Goal: Transaction & Acquisition: Purchase product/service

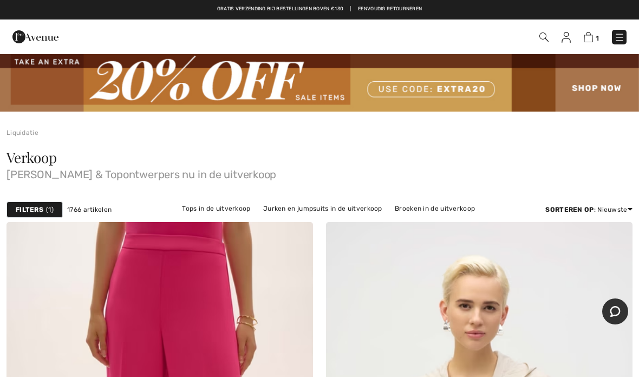
click at [593, 36] on img at bounding box center [588, 37] width 9 height 10
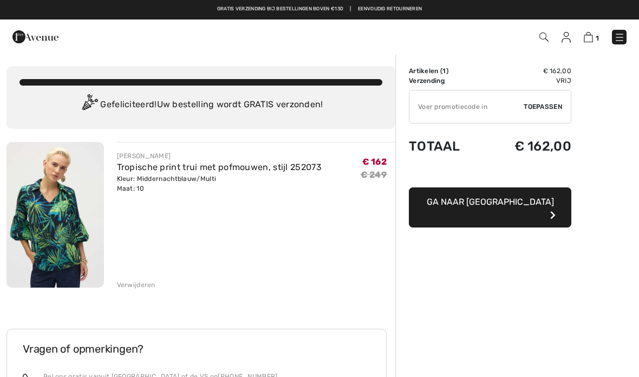
click at [431, 113] on input "TEXT" at bounding box center [466, 106] width 114 height 32
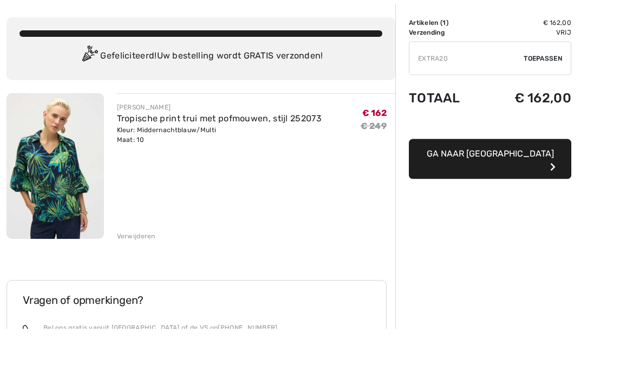
type input "EXTRA20"
click at [524, 103] on font "Toepassen" at bounding box center [543, 107] width 38 height 8
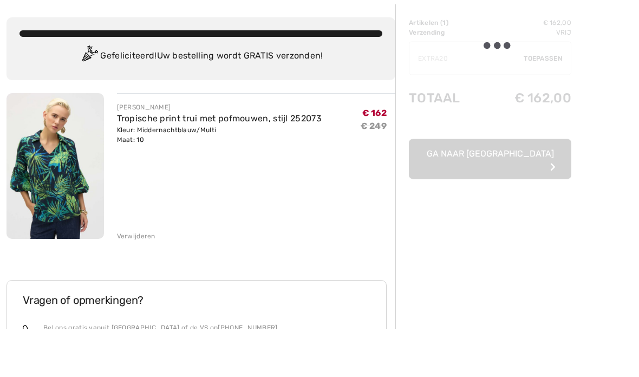
scroll to position [49, 0]
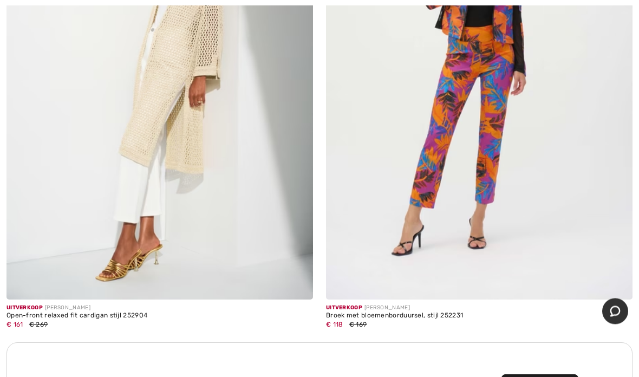
scroll to position [9297, 0]
click at [144, 116] on img at bounding box center [159, 70] width 307 height 460
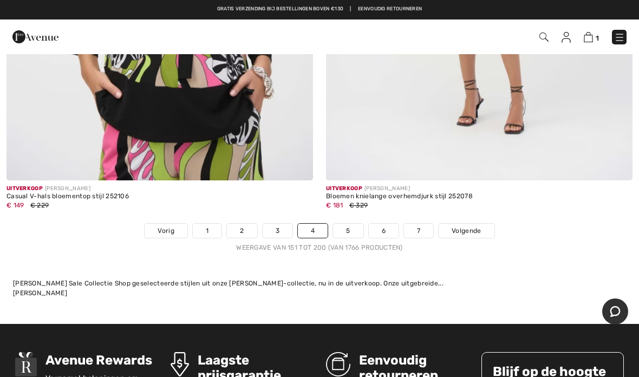
scroll to position [13179, 0]
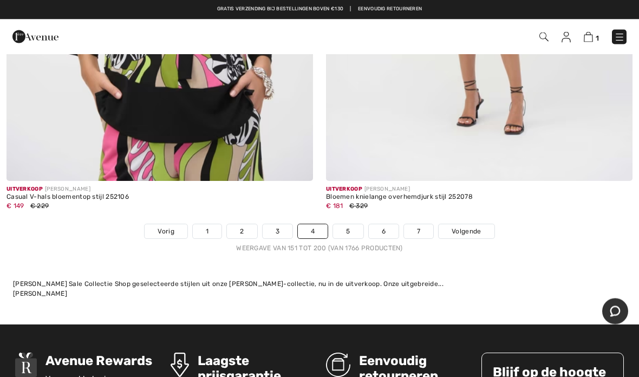
click at [472, 228] on font "Volgende" at bounding box center [466, 232] width 29 height 8
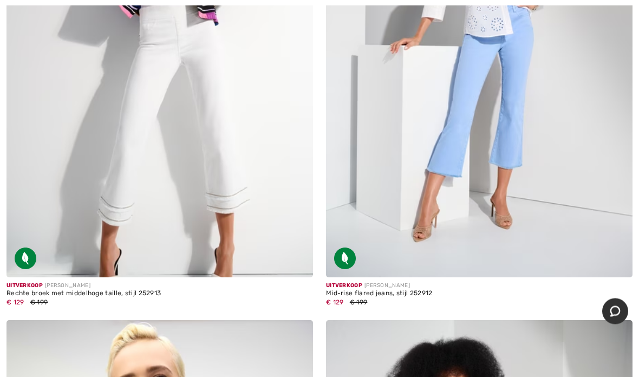
scroll to position [11415, 0]
click at [95, 206] on img at bounding box center [159, 47] width 307 height 460
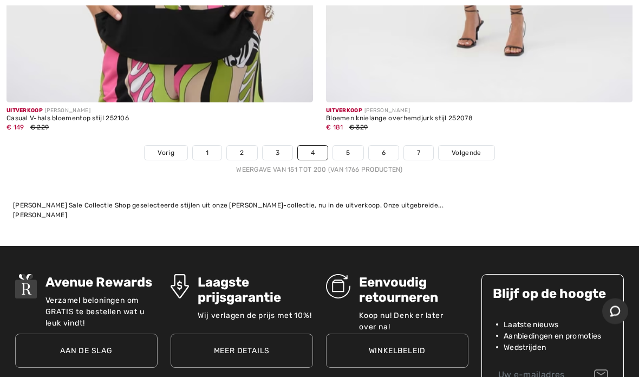
scroll to position [13258, 0]
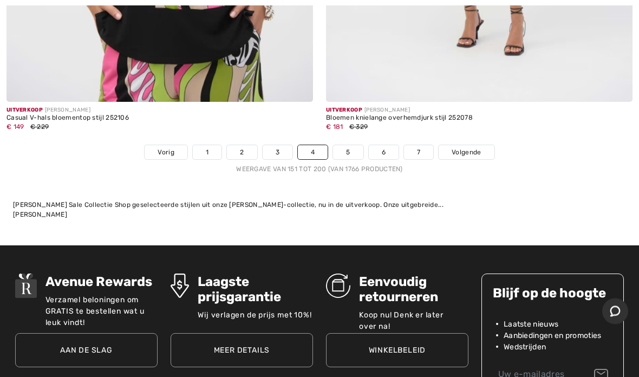
click at [480, 149] on font "Volgende" at bounding box center [466, 153] width 29 height 8
click at [478, 146] on link "Volgende" at bounding box center [466, 153] width 55 height 14
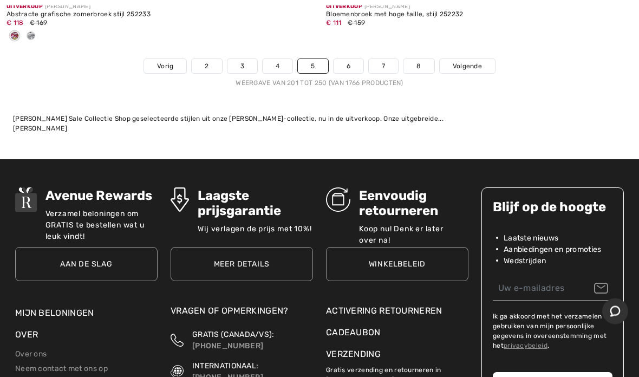
scroll to position [13302, 0]
click at [467, 62] on font "Volgende" at bounding box center [467, 66] width 29 height 8
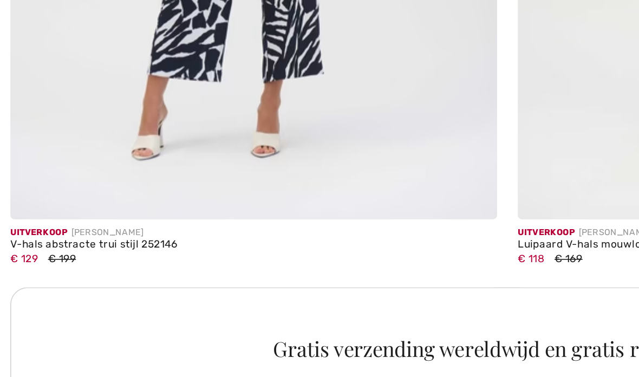
scroll to position [2956, 0]
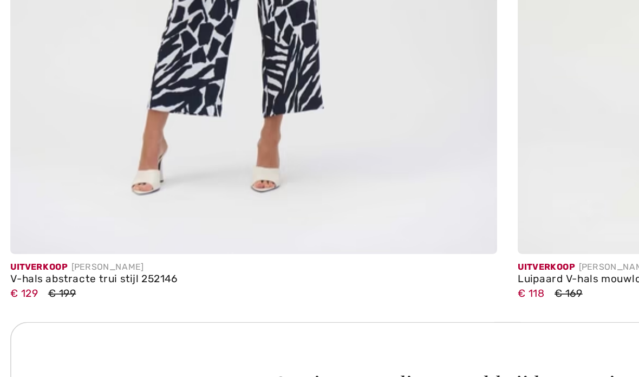
click at [35, 250] on font "V-hals abstracte trui stijl 252146" at bounding box center [58, 254] width 105 height 8
click at [38, 250] on font "V-hals abstracte trui stijl 252146" at bounding box center [58, 254] width 105 height 8
click at [84, 116] on img at bounding box center [159, 8] width 307 height 460
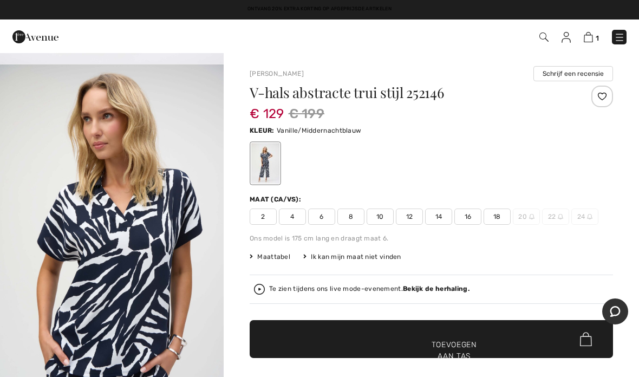
scroll to position [327, 0]
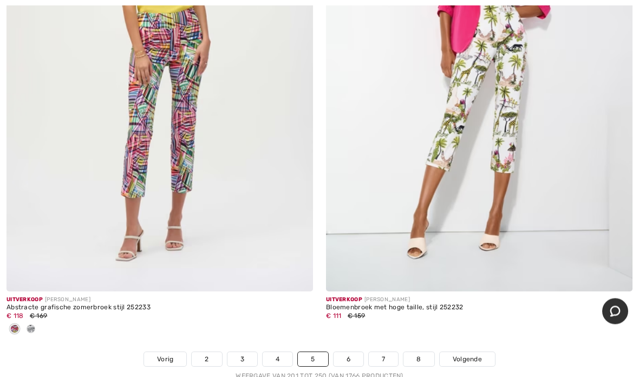
scroll to position [13009, 0]
click at [123, 175] on img at bounding box center [159, 62] width 307 height 460
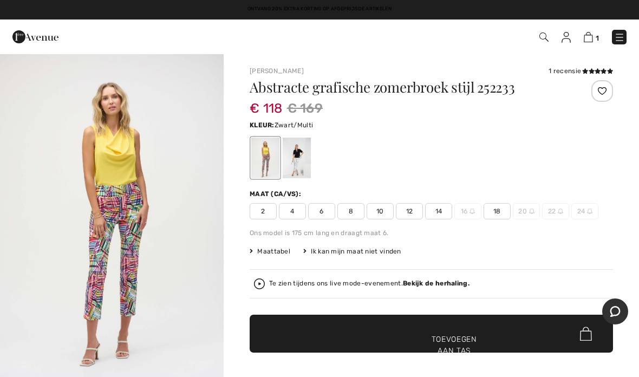
click at [107, 244] on img "1 / 4" at bounding box center [112, 220] width 224 height 335
click at [288, 162] on div at bounding box center [297, 158] width 28 height 41
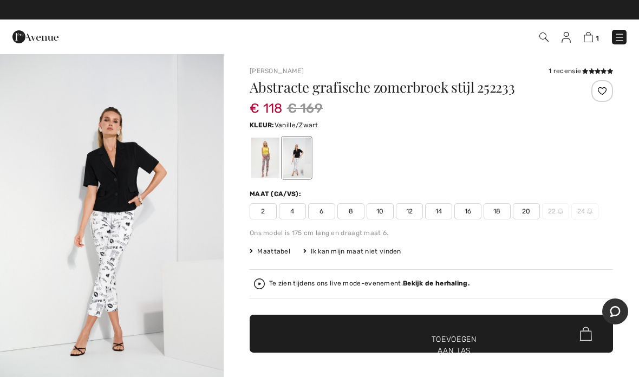
click at [291, 166] on div at bounding box center [297, 158] width 28 height 41
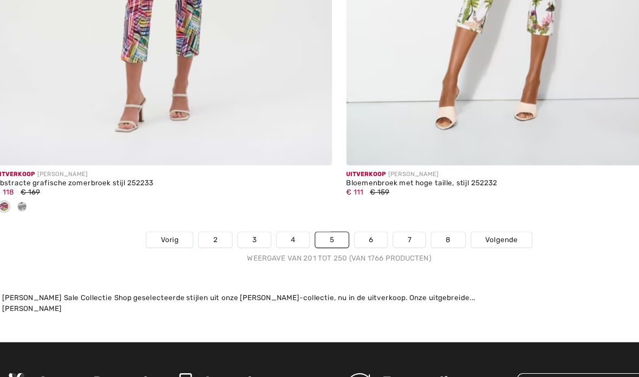
scroll to position [13115, 0]
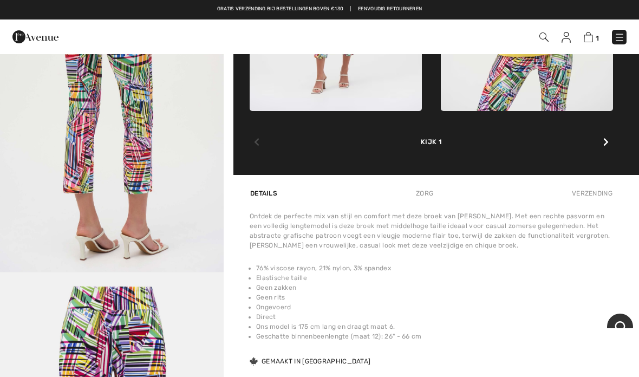
scroll to position [513, 0]
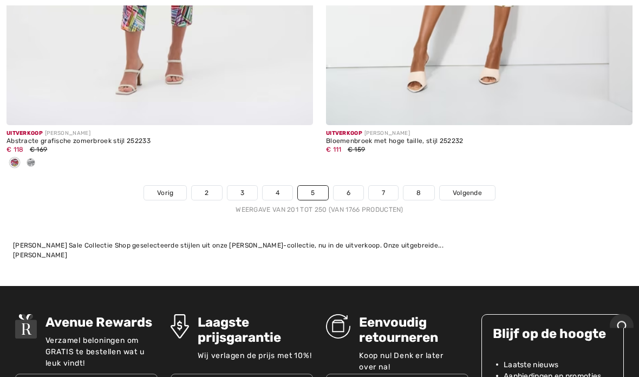
scroll to position [13175, 0]
click at [341, 188] on link "6" at bounding box center [349, 193] width 30 height 14
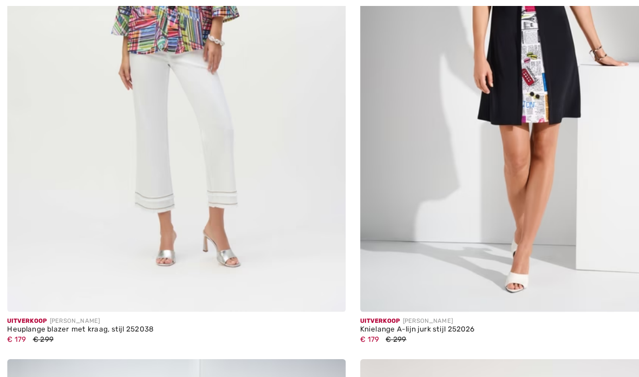
scroll to position [5544, 0]
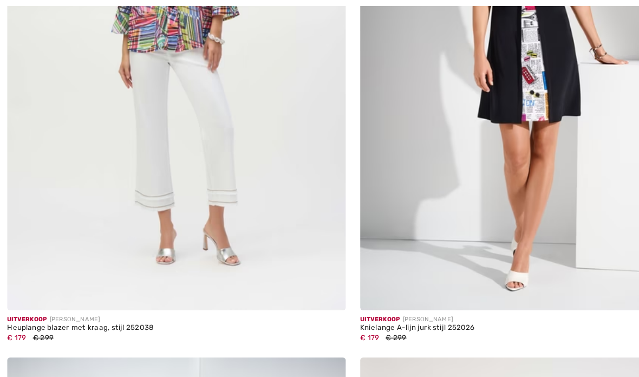
click at [81, 144] on img at bounding box center [159, 51] width 307 height 460
click at [59, 109] on img at bounding box center [159, 51] width 307 height 460
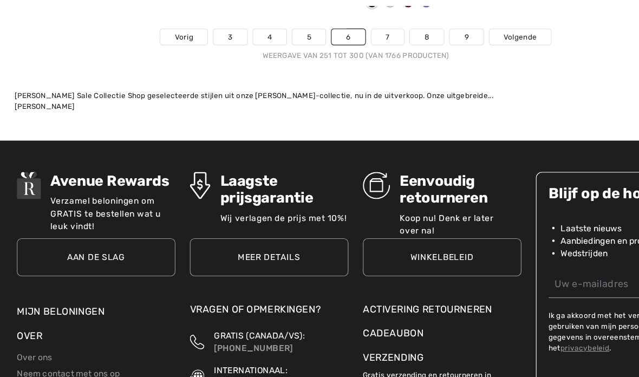
scroll to position [13460, 0]
click at [467, 29] on font "Volgende" at bounding box center [467, 33] width 29 height 8
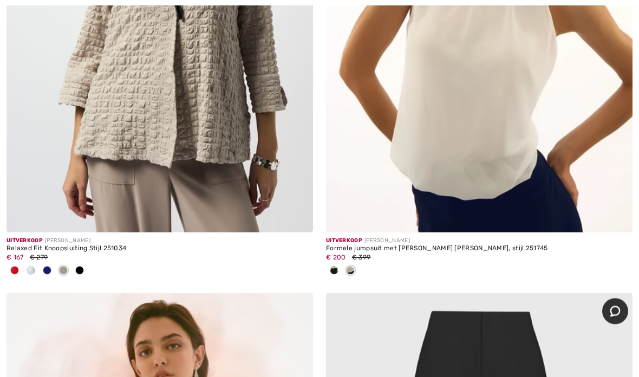
scroll to position [4192, 0]
click at [71, 276] on div at bounding box center [63, 271] width 16 height 18
click at [76, 276] on div at bounding box center [79, 271] width 16 height 18
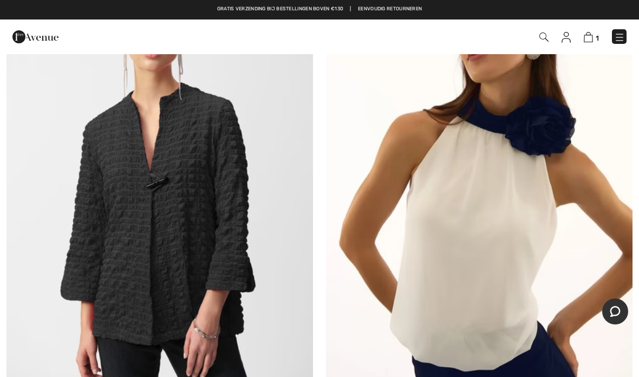
scroll to position [4023, 0]
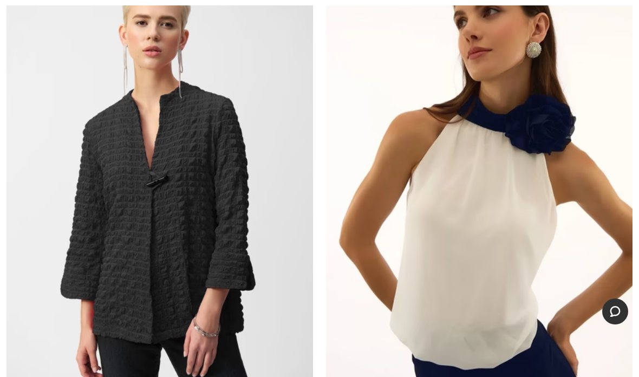
click at [120, 261] on img at bounding box center [159, 172] width 307 height 460
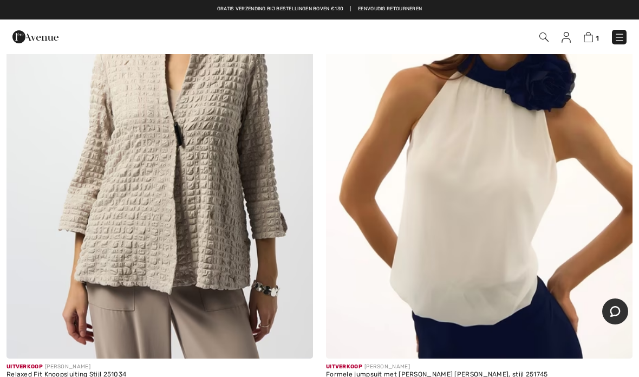
click at [141, 216] on img at bounding box center [159, 129] width 307 height 460
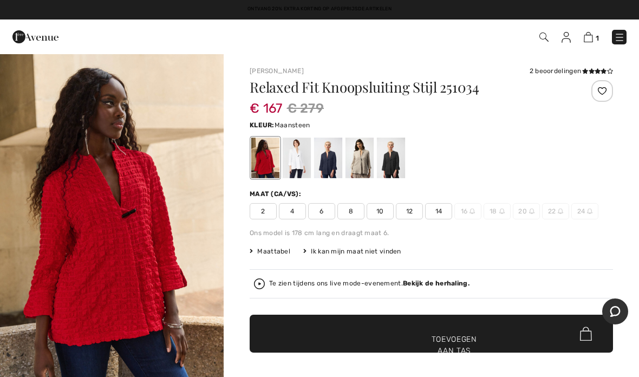
click at [361, 166] on div at bounding box center [360, 158] width 28 height 41
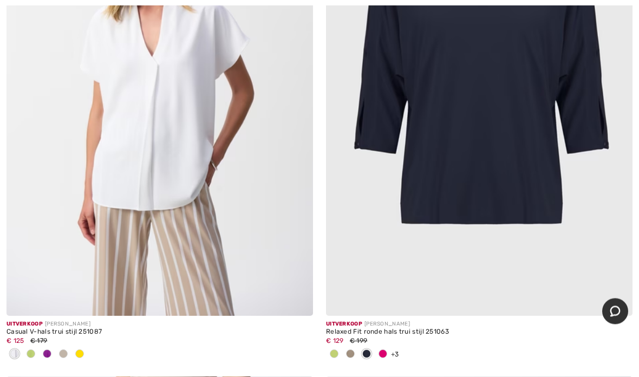
scroll to position [8377, 0]
click at [31, 349] on span at bounding box center [31, 353] width 9 height 9
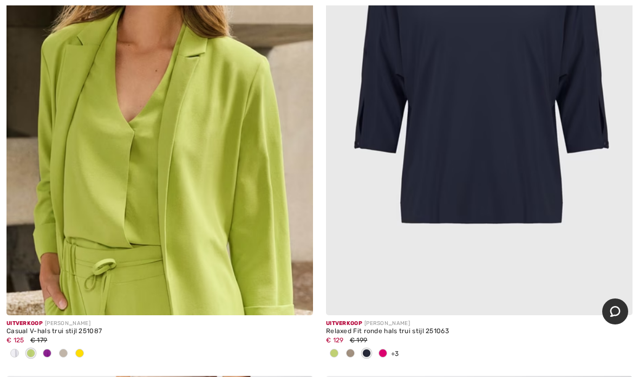
click at [43, 349] on div at bounding box center [47, 354] width 16 height 18
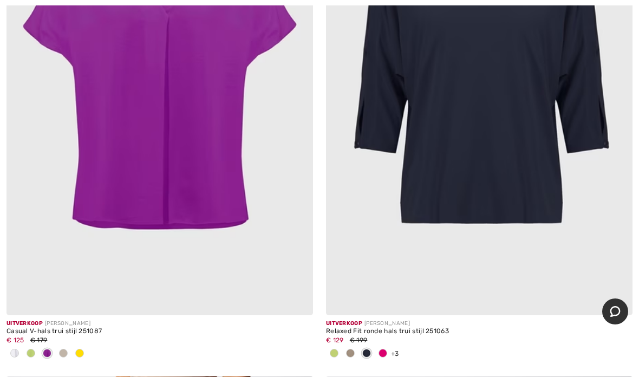
click at [43, 349] on span at bounding box center [47, 353] width 9 height 9
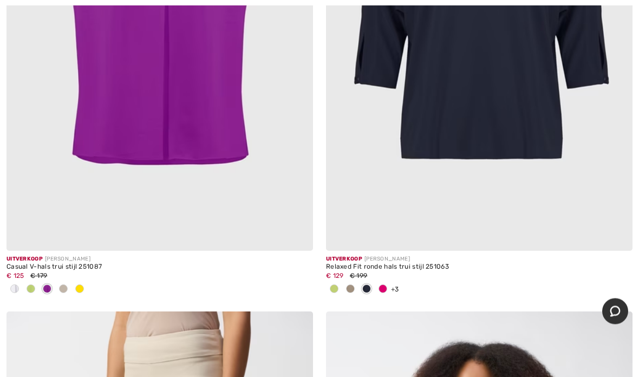
scroll to position [8441, 0]
click at [61, 286] on span at bounding box center [63, 288] width 9 height 9
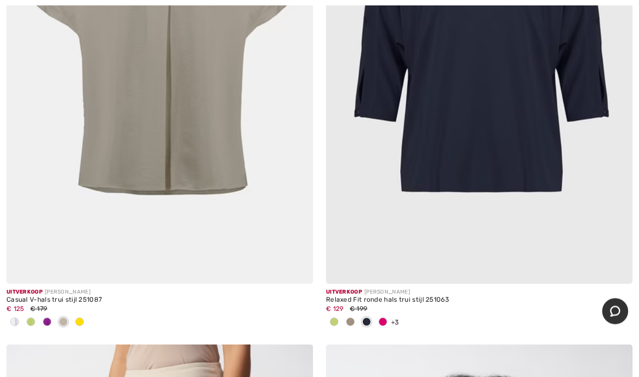
scroll to position [8408, 0]
click at [77, 317] on span at bounding box center [79, 321] width 9 height 9
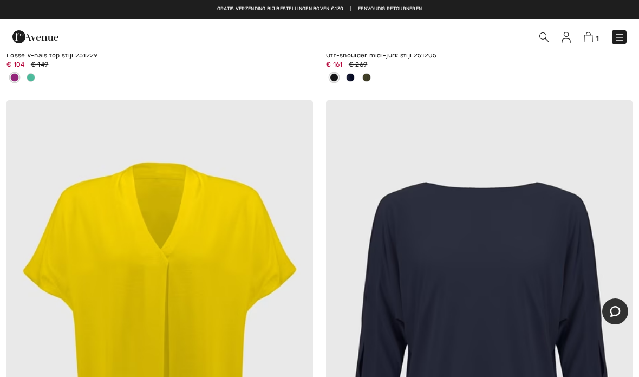
scroll to position [8131, 0]
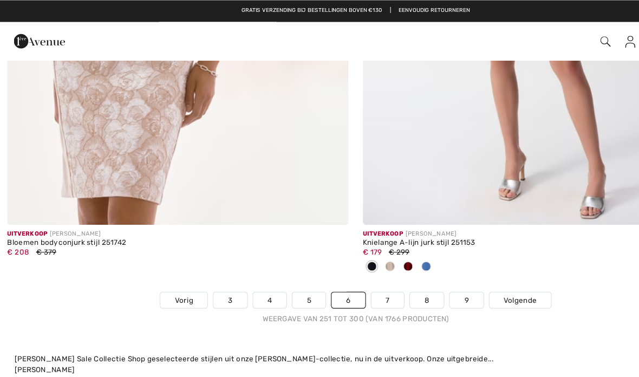
scroll to position [13223, 0]
click at [471, 266] on font "Volgende" at bounding box center [467, 270] width 29 height 8
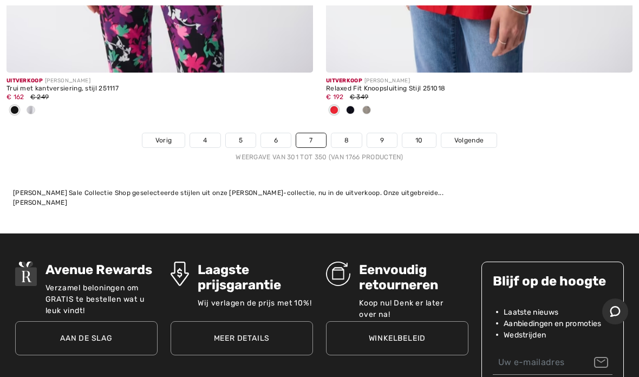
scroll to position [13519, 0]
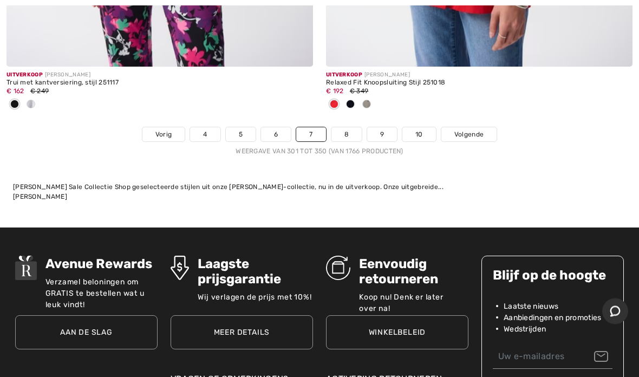
click at [479, 129] on link "Volgende" at bounding box center [468, 135] width 55 height 14
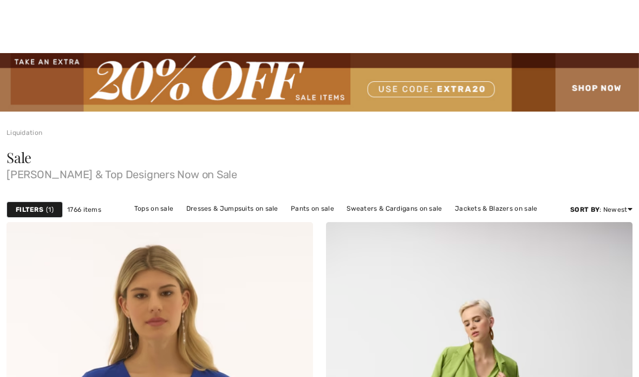
checkbox input "true"
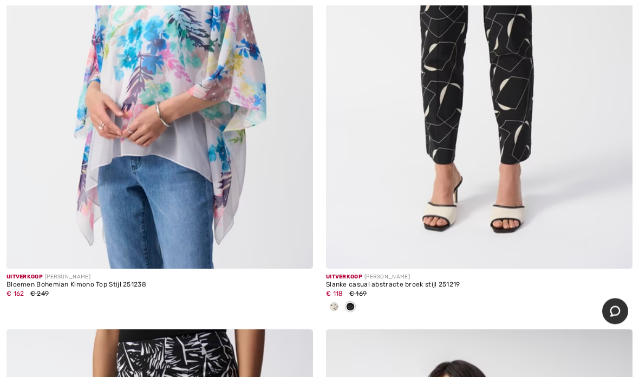
scroll to position [5610, 0]
click at [529, 121] on img at bounding box center [479, 39] width 307 height 460
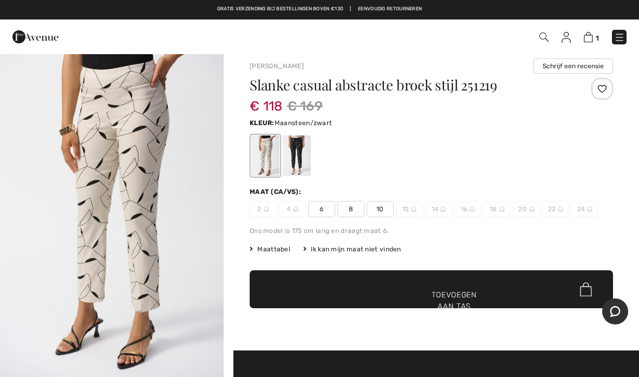
scroll to position [7, 0]
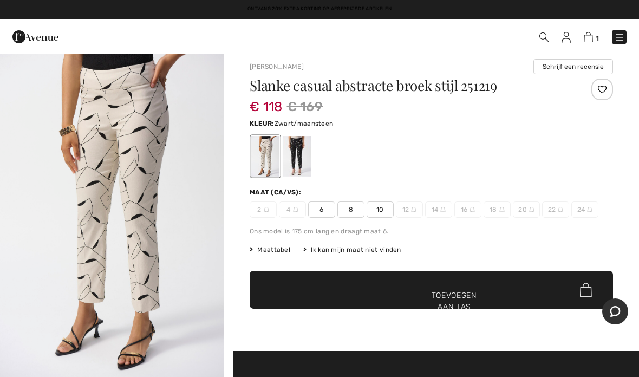
click at [307, 158] on div at bounding box center [297, 156] width 28 height 41
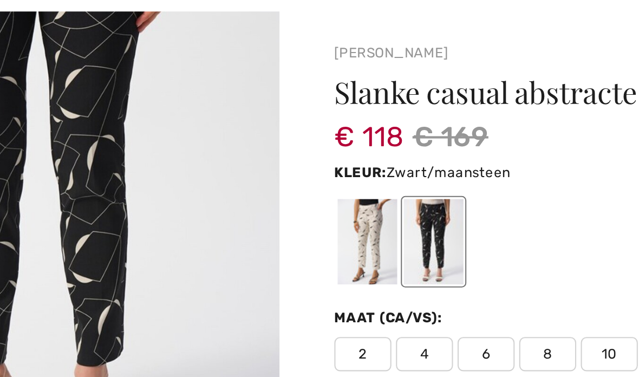
scroll to position [90, 0]
click at [251, 143] on div at bounding box center [265, 163] width 28 height 41
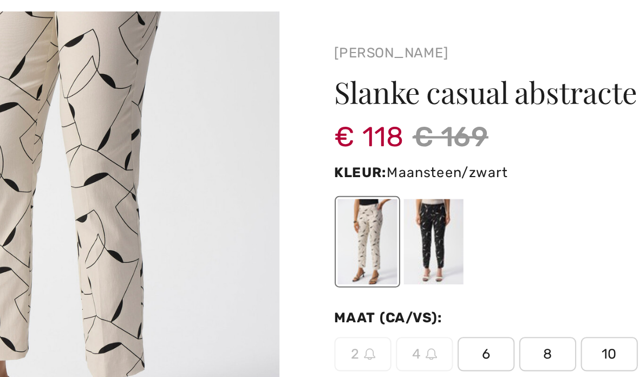
scroll to position [0, 0]
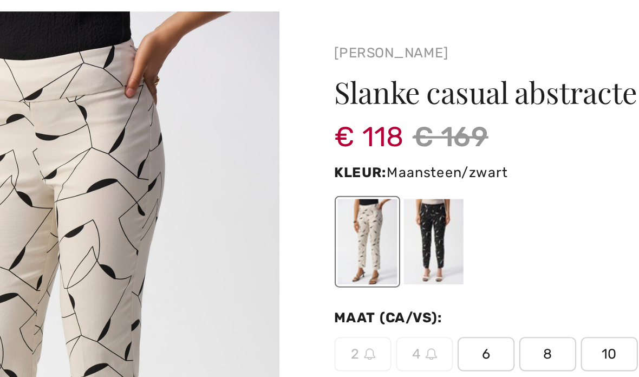
click at [376, 213] on font "10" at bounding box center [380, 217] width 8 height 8
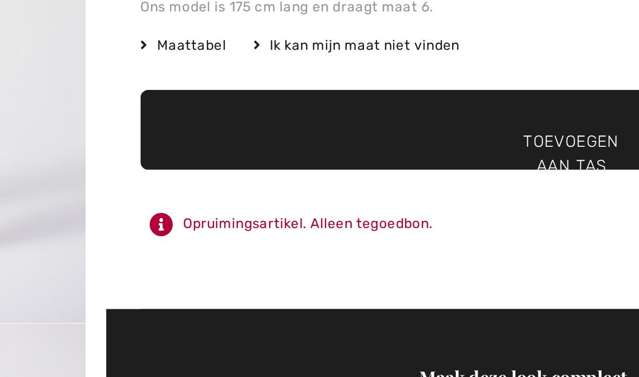
scroll to position [58, 0]
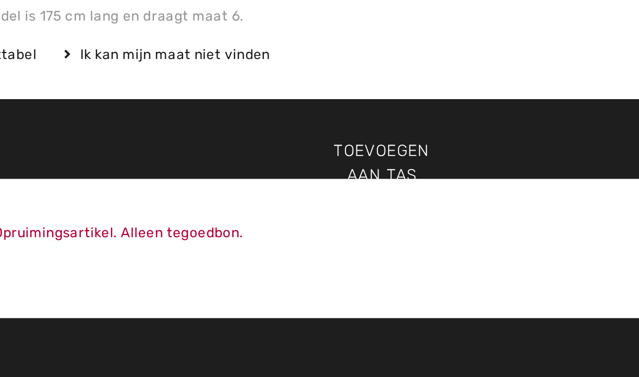
click at [432, 239] on font "Toevoegen aan tas" at bounding box center [454, 250] width 45 height 23
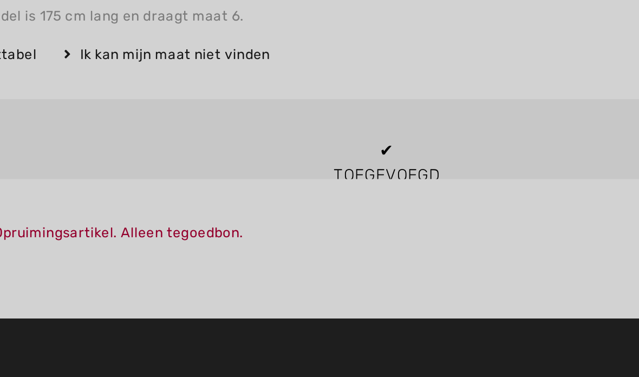
click at [186, 75] on div at bounding box center [319, 188] width 639 height 377
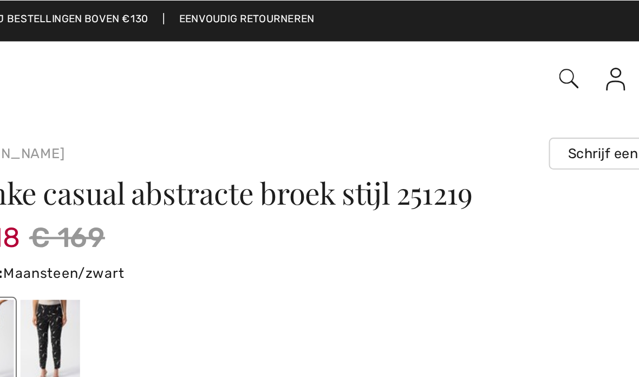
scroll to position [0, 0]
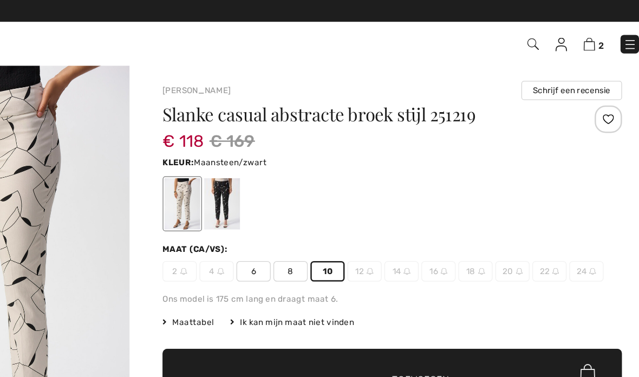
click at [583, 37] on img at bounding box center [587, 37] width 9 height 10
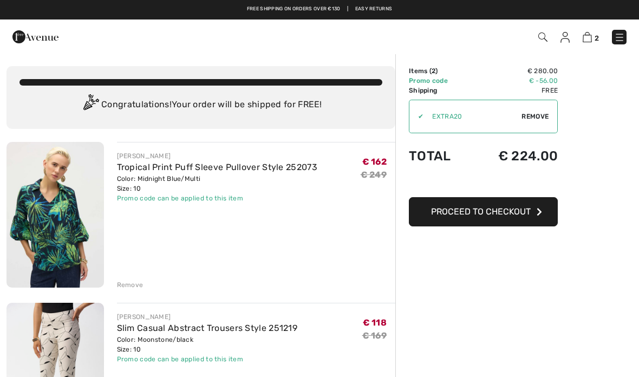
checkbox input "true"
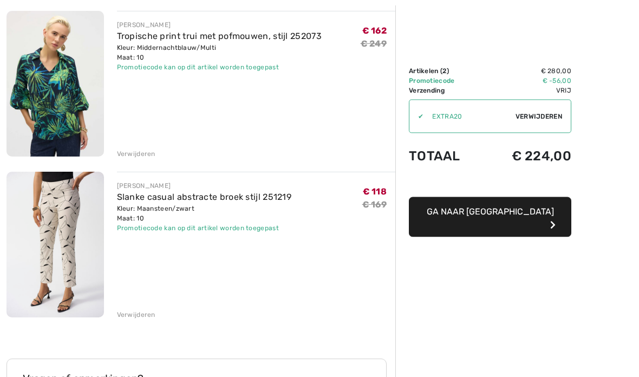
scroll to position [132, 0]
click at [50, 118] on img at bounding box center [54, 83] width 97 height 146
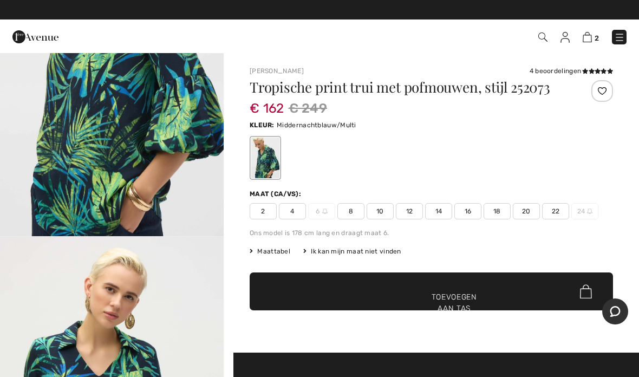
scroll to position [144, 0]
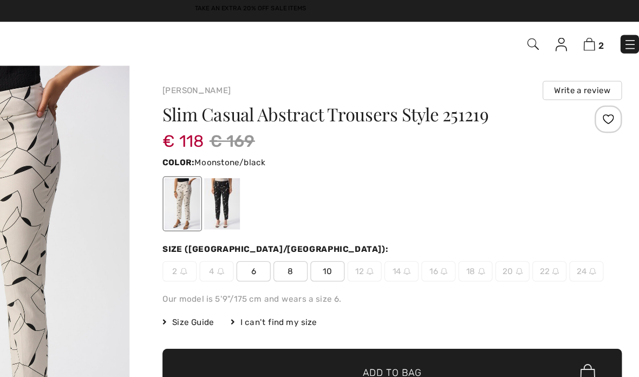
scroll to position [2, 121]
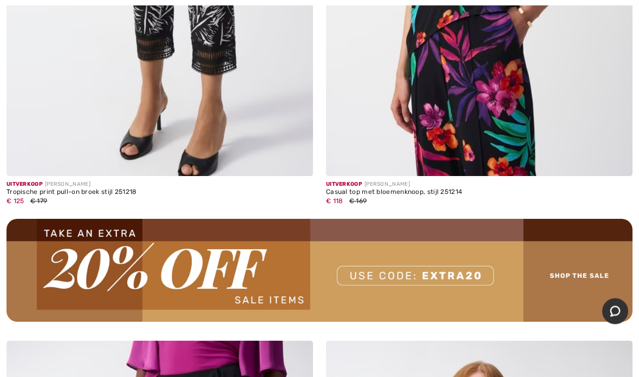
scroll to position [6224, 0]
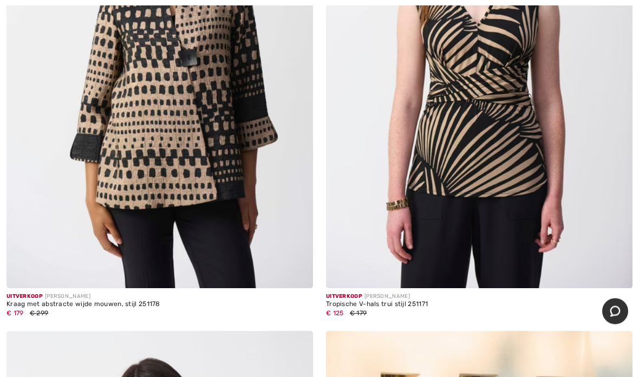
scroll to position [10400, 0]
click at [110, 191] on img at bounding box center [159, 58] width 307 height 460
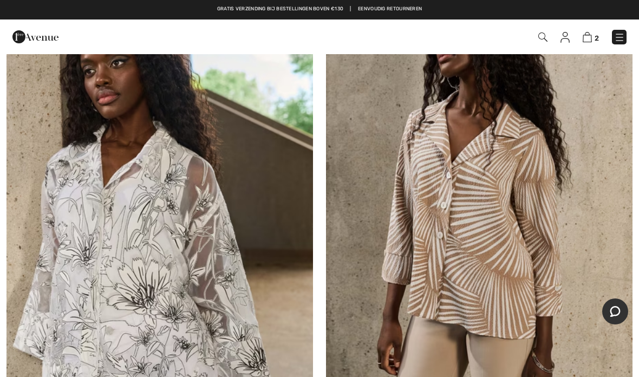
scroll to position [12864, 0]
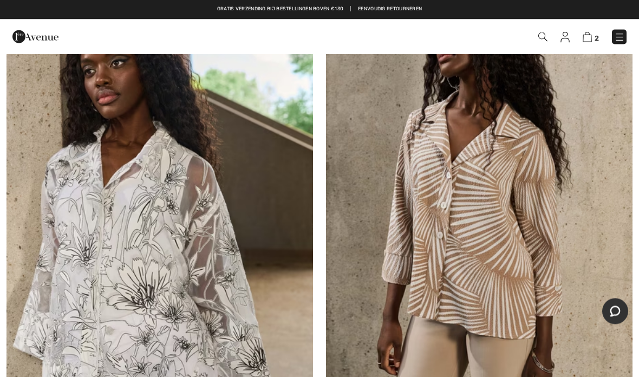
click at [521, 220] on img at bounding box center [479, 207] width 307 height 460
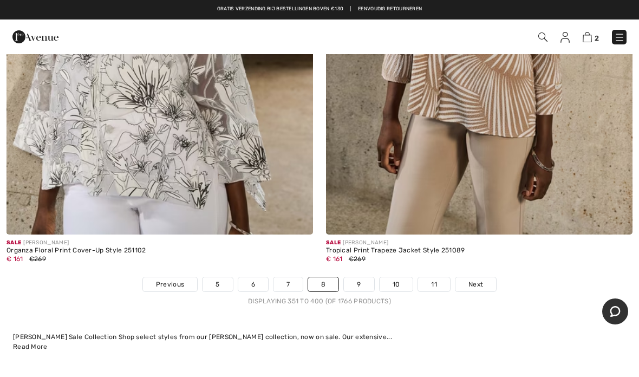
scroll to position [13066, 0]
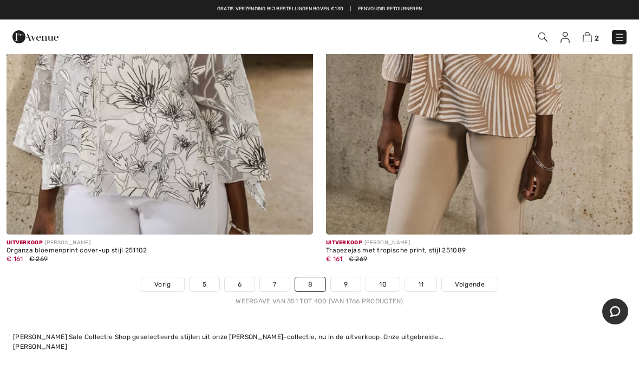
click at [480, 281] on font "Volgende" at bounding box center [469, 285] width 29 height 8
click at [478, 279] on link "Volgende" at bounding box center [469, 284] width 55 height 14
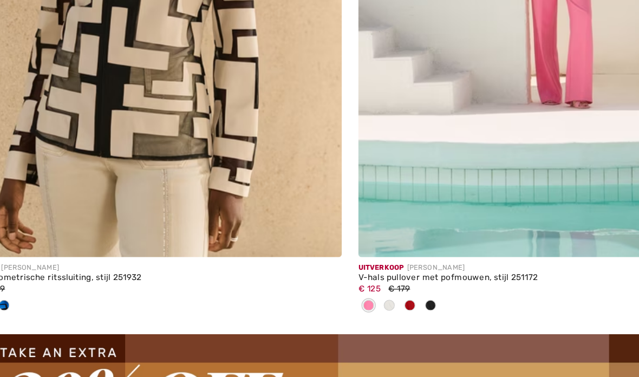
scroll to position [6187, 0]
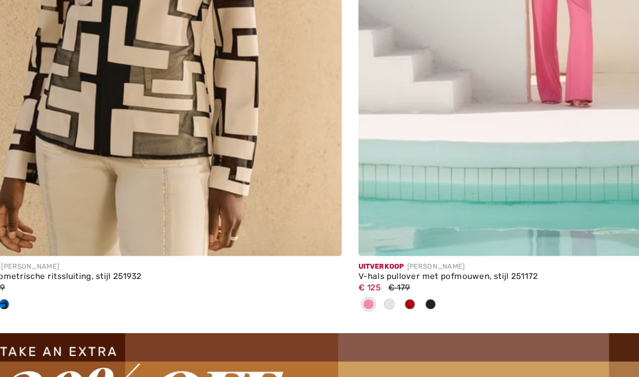
click at [79, 103] on img at bounding box center [159, 18] width 307 height 460
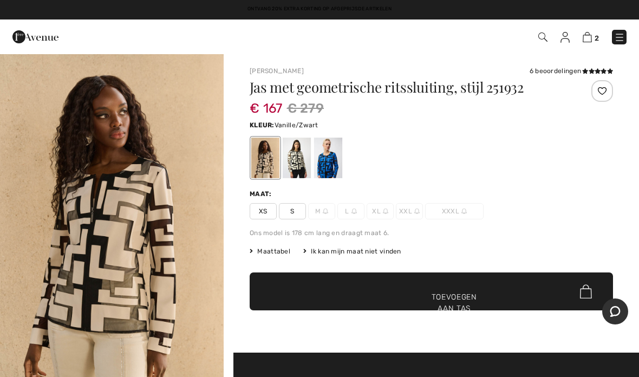
click at [284, 164] on div at bounding box center [297, 158] width 28 height 41
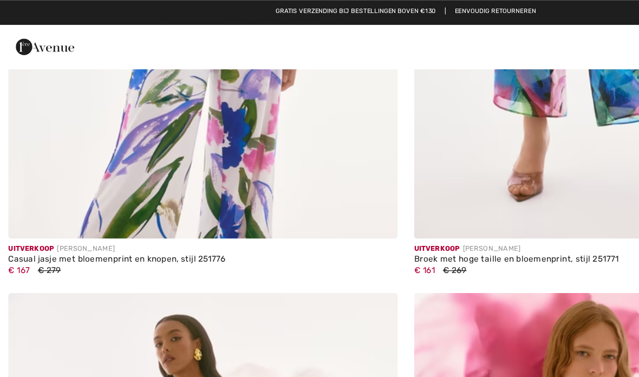
scroll to position [8952, 0]
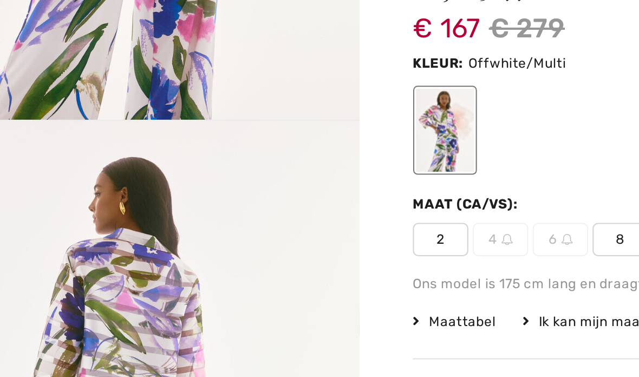
scroll to position [217, 0]
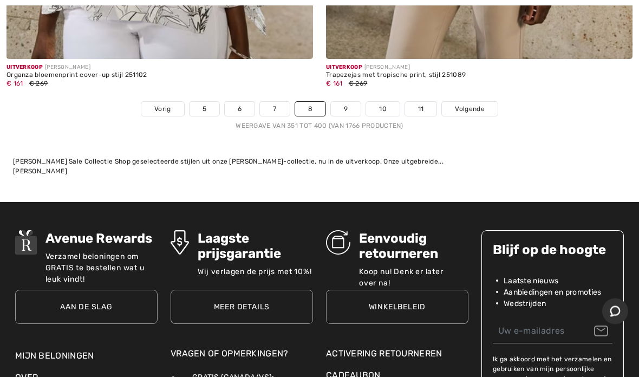
scroll to position [13241, 0]
click at [469, 105] on font "Volgende" at bounding box center [469, 109] width 29 height 8
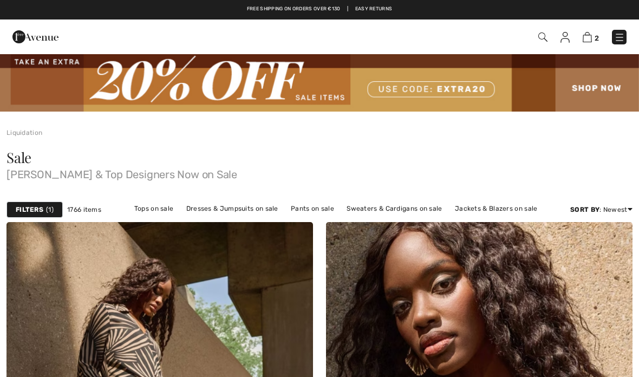
checkbox input "true"
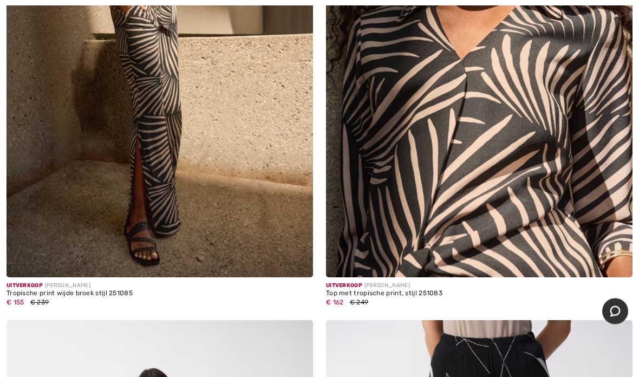
scroll to position [406, 0]
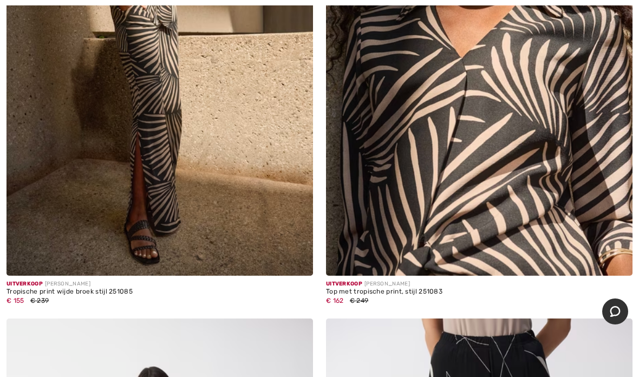
click at [575, 149] on img at bounding box center [479, 46] width 307 height 460
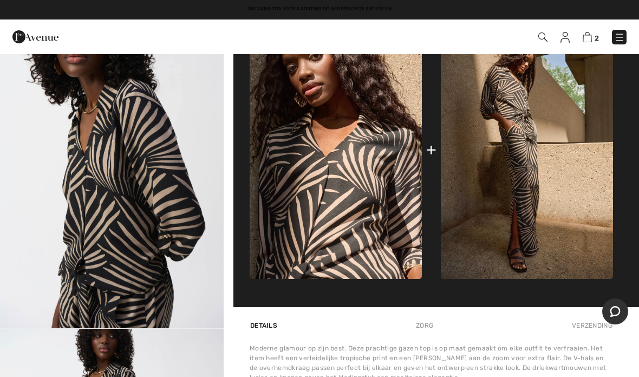
scroll to position [626, 0]
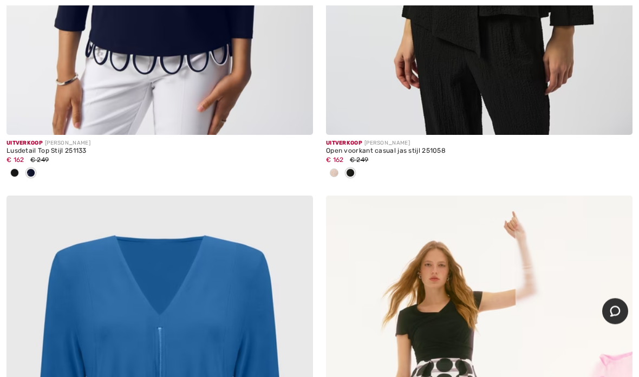
scroll to position [4236, 0]
click at [335, 170] on span at bounding box center [334, 172] width 9 height 9
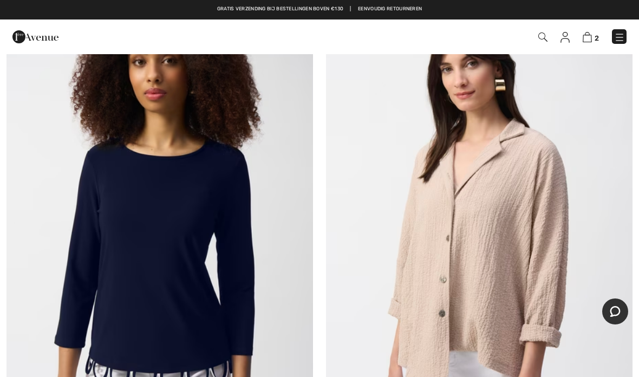
scroll to position [3919, 0]
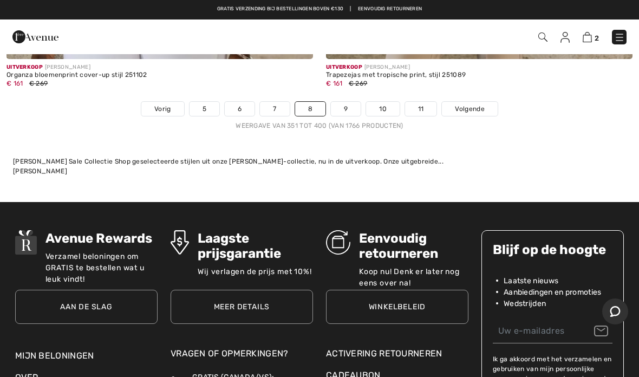
click at [471, 105] on font "Volgende" at bounding box center [469, 109] width 29 height 8
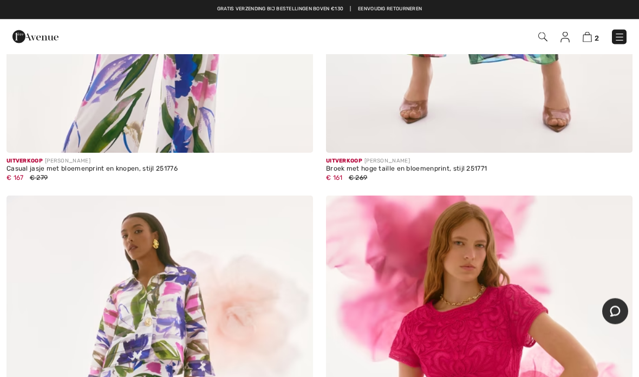
scroll to position [8988, 0]
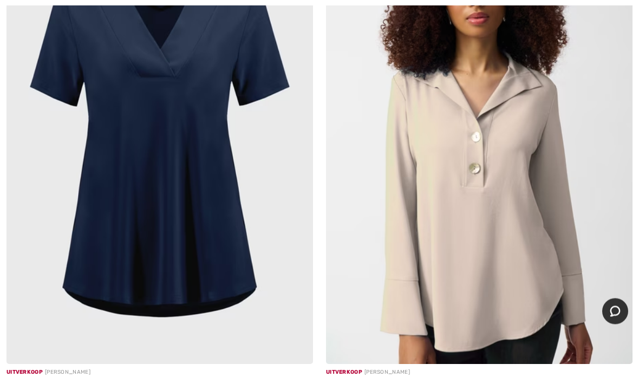
scroll to position [13080, 0]
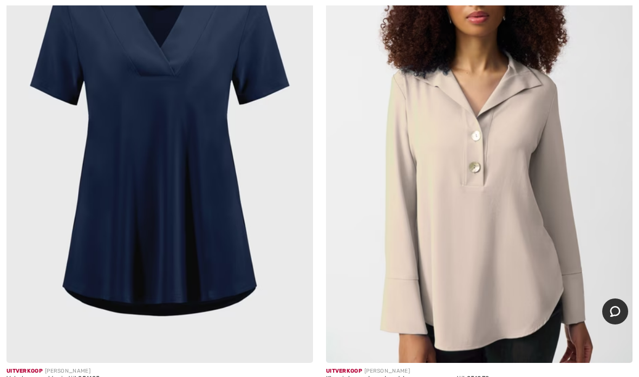
click at [525, 254] on img at bounding box center [479, 133] width 307 height 460
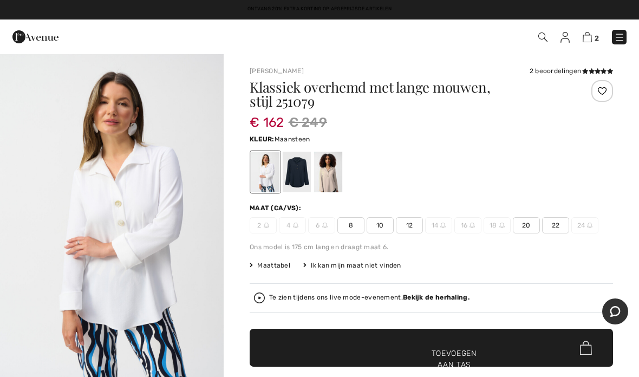
click at [331, 181] on div at bounding box center [328, 172] width 28 height 41
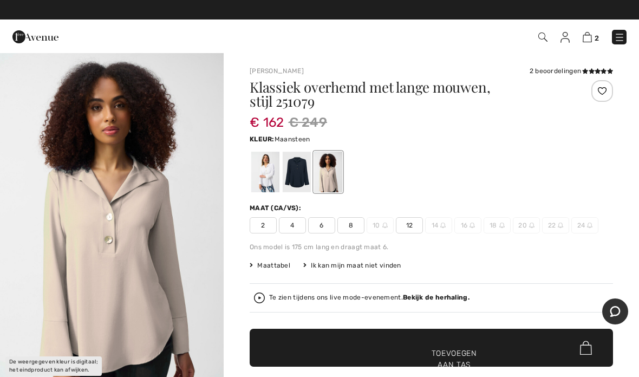
scroll to position [5, 0]
click at [299, 174] on div at bounding box center [297, 172] width 28 height 41
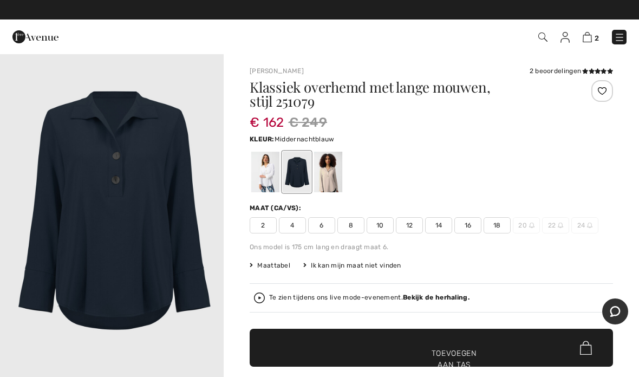
scroll to position [0, 0]
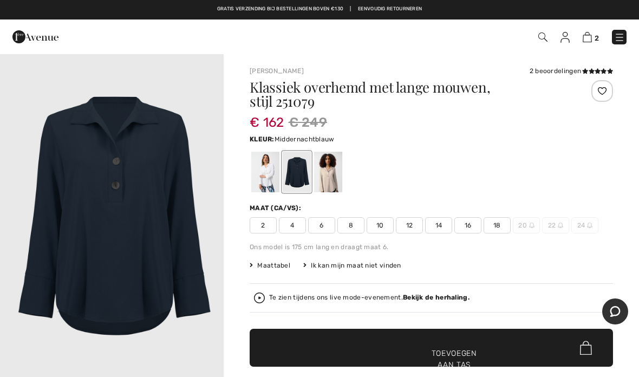
click at [331, 172] on div at bounding box center [328, 172] width 28 height 41
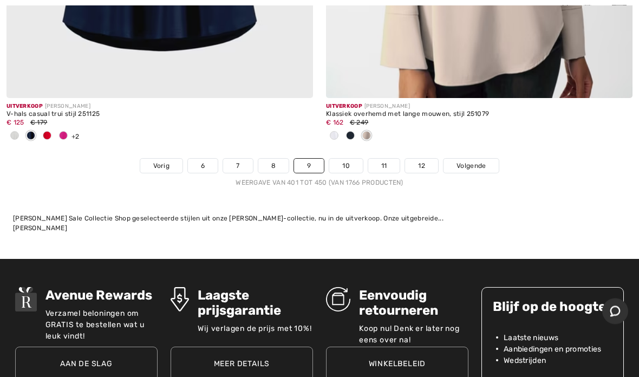
scroll to position [13346, 0]
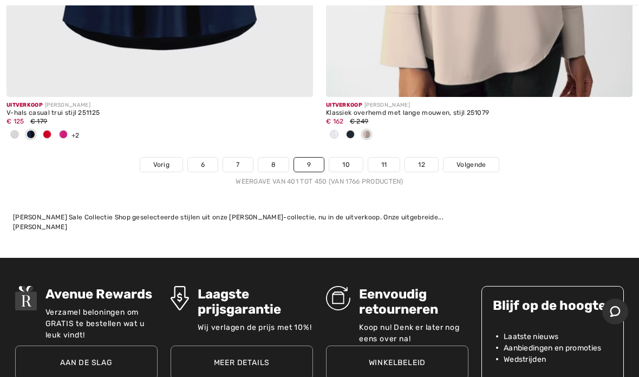
click at [472, 161] on font "Volgende" at bounding box center [471, 165] width 29 height 8
click at [467, 161] on font "Volgende" at bounding box center [471, 165] width 29 height 8
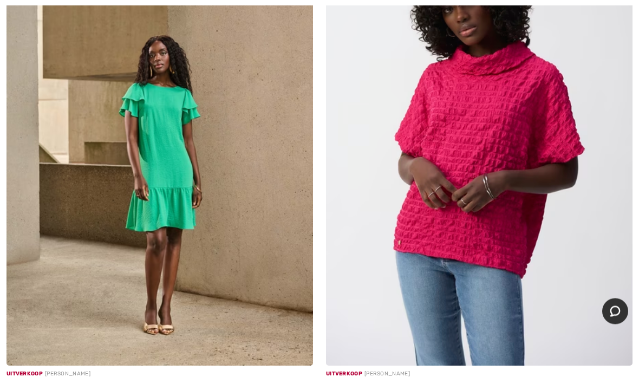
scroll to position [1357, 0]
click at [513, 128] on img at bounding box center [479, 136] width 307 height 460
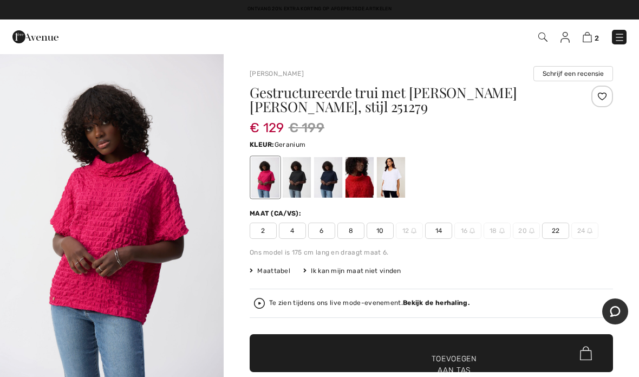
click at [304, 168] on div at bounding box center [297, 177] width 28 height 41
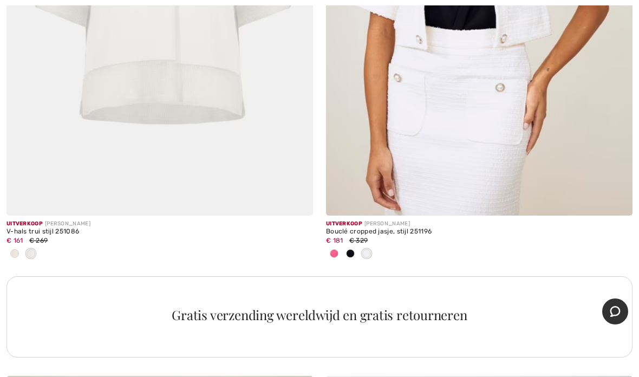
scroll to position [3067, 0]
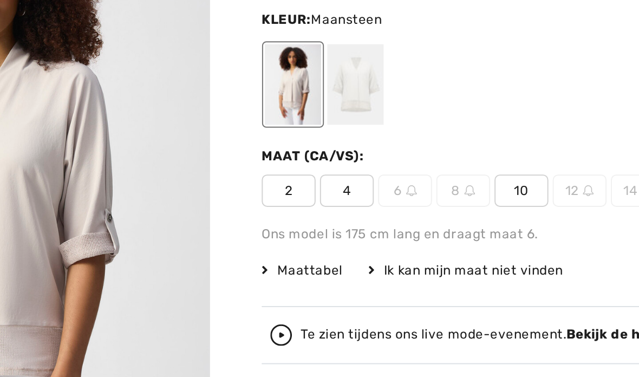
click at [367, 203] on span "10" at bounding box center [380, 211] width 27 height 16
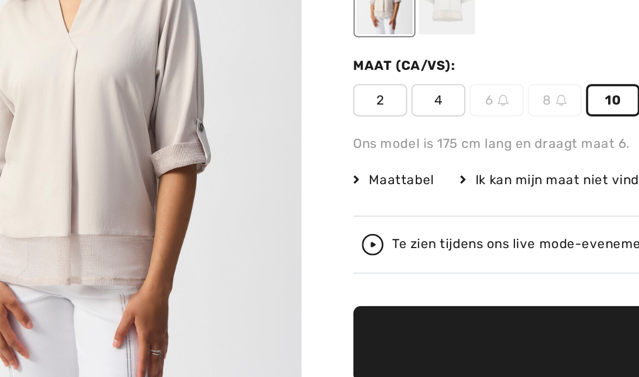
scroll to position [1, 0]
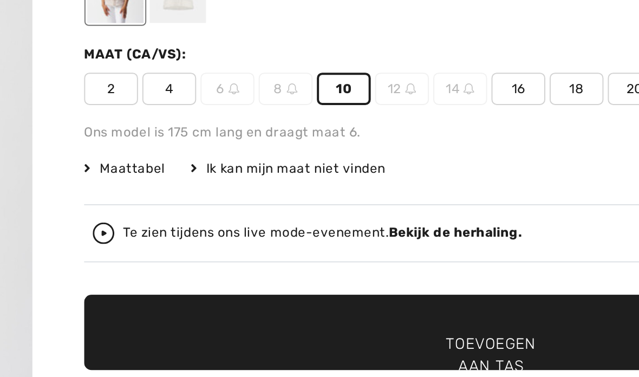
click at [432, 333] on font "Toevoegen aan tas" at bounding box center [454, 344] width 45 height 23
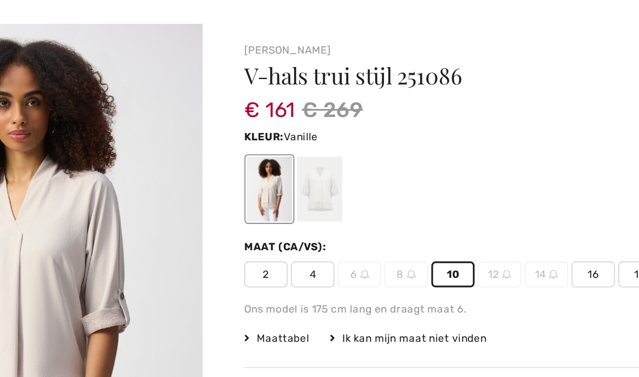
click at [283, 137] on div at bounding box center [297, 157] width 28 height 41
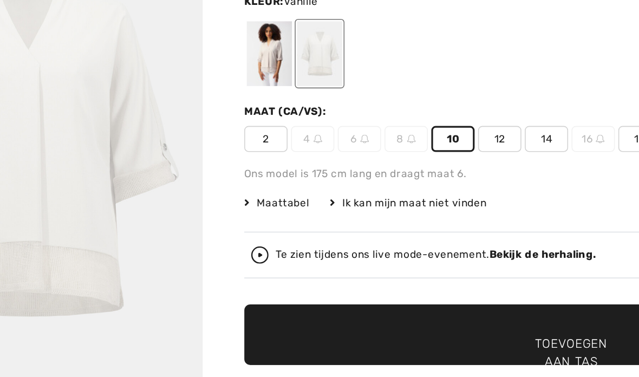
scroll to position [10, 0]
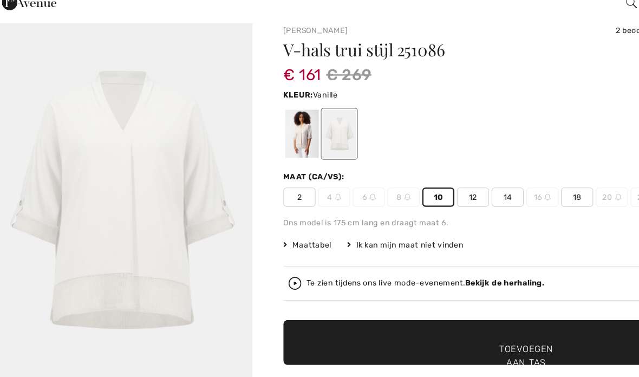
click at [470, 198] on img at bounding box center [472, 200] width 5 height 5
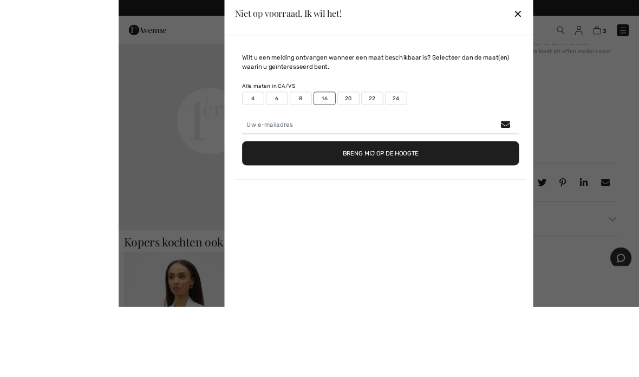
scroll to position [418, 0]
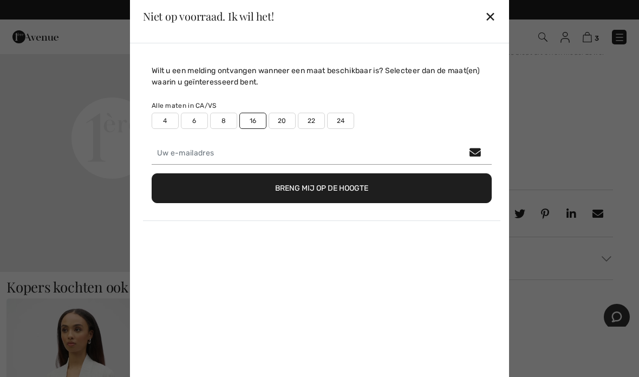
click at [496, 25] on font "✕" at bounding box center [490, 17] width 11 height 16
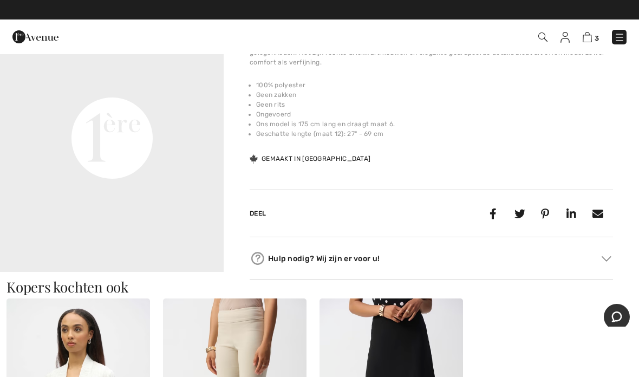
scroll to position [438, 0]
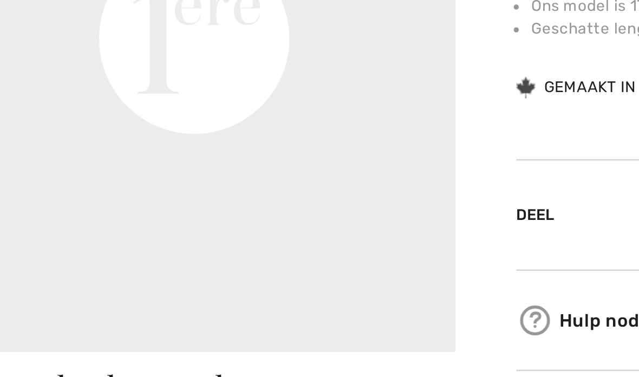
click at [5, 0] on video "Uw browser ondersteunt de videotag niet." at bounding box center [112, 7] width 224 height 112
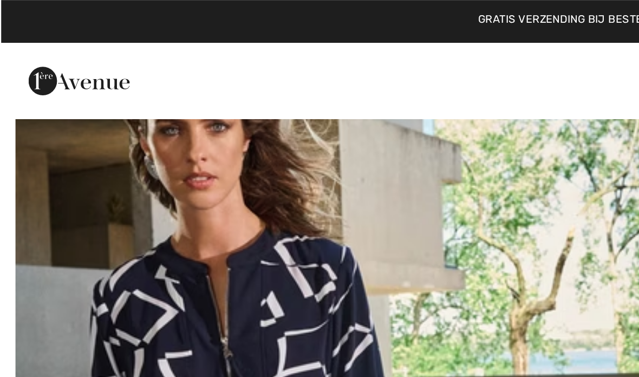
scroll to position [5041, 0]
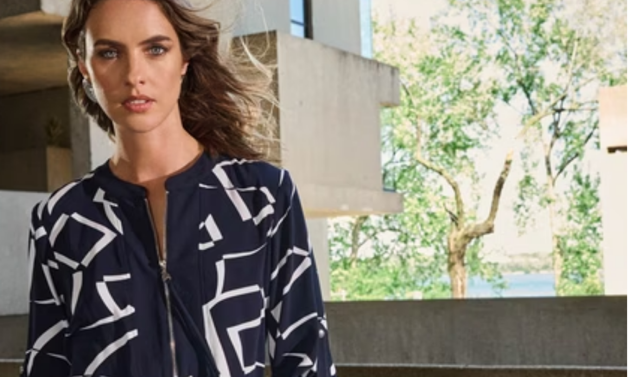
click at [49, 115] on img at bounding box center [159, 177] width 307 height 460
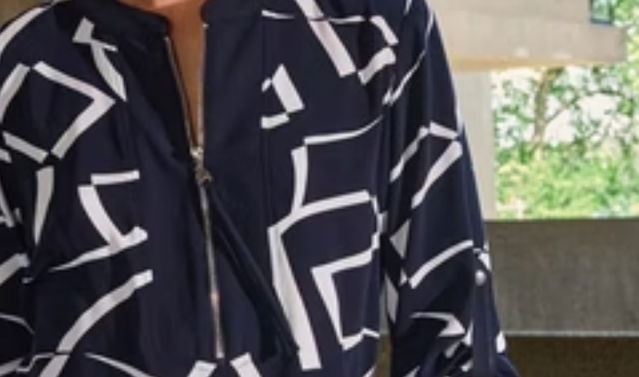
scroll to position [5165, 51]
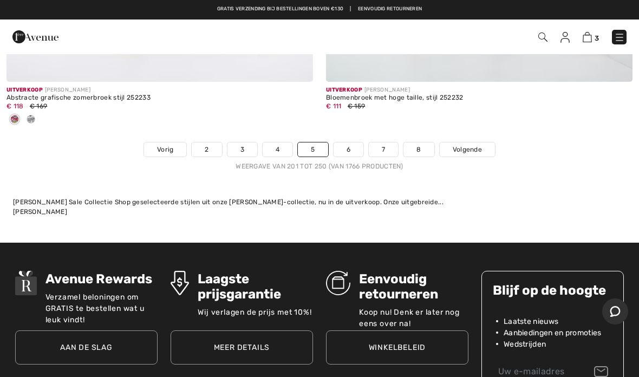
click at [384, 146] on font "7" at bounding box center [383, 150] width 3 height 8
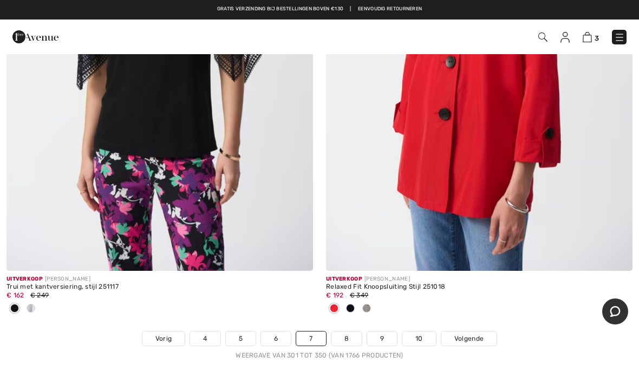
scroll to position [13303, 0]
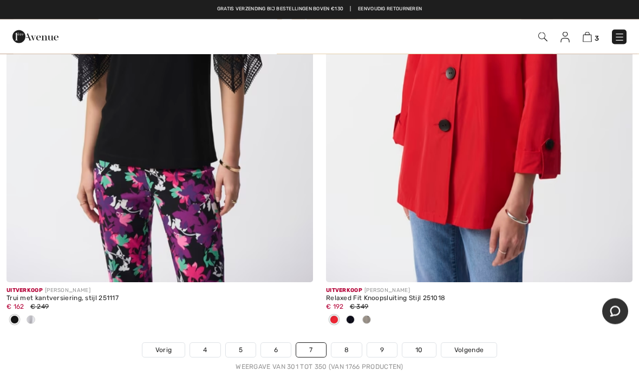
click at [476, 347] on font "Volgende" at bounding box center [468, 351] width 29 height 8
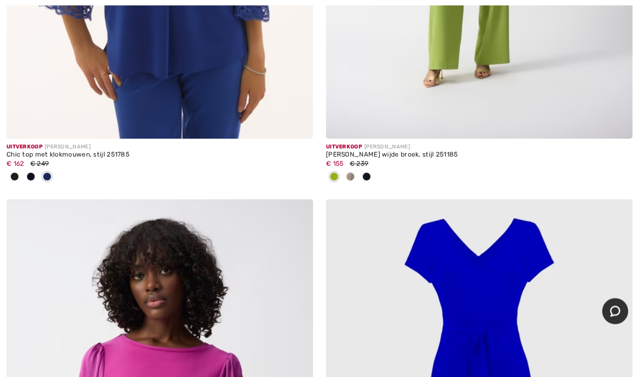
scroll to position [544, 0]
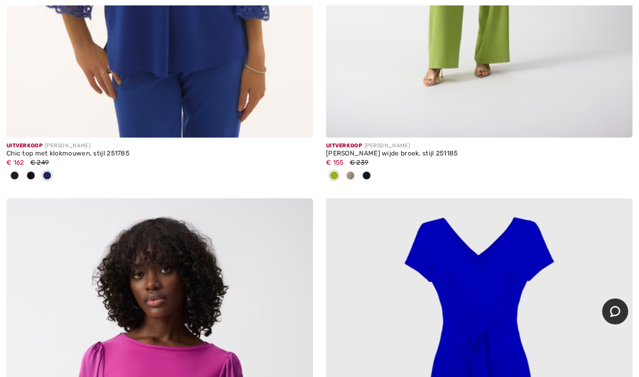
click at [28, 180] on span at bounding box center [31, 175] width 9 height 9
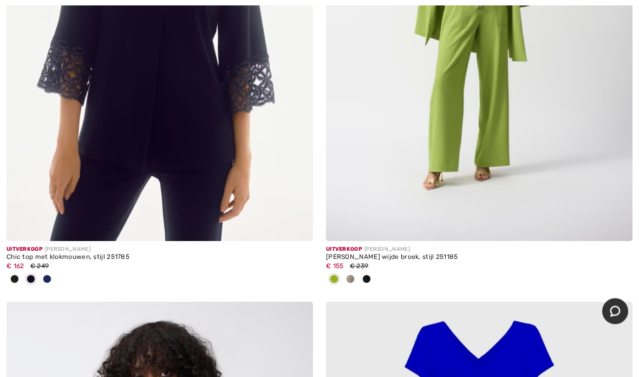
scroll to position [442, 0]
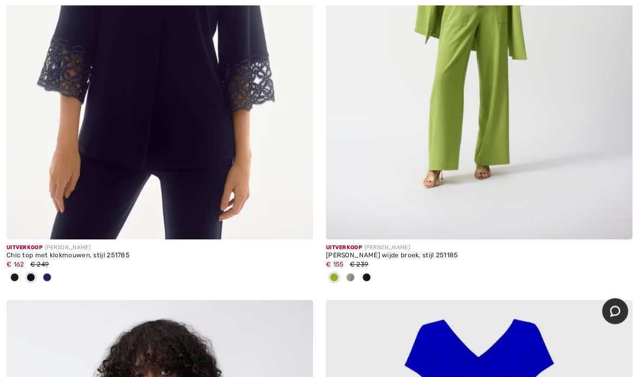
click at [230, 158] on img at bounding box center [159, 10] width 307 height 460
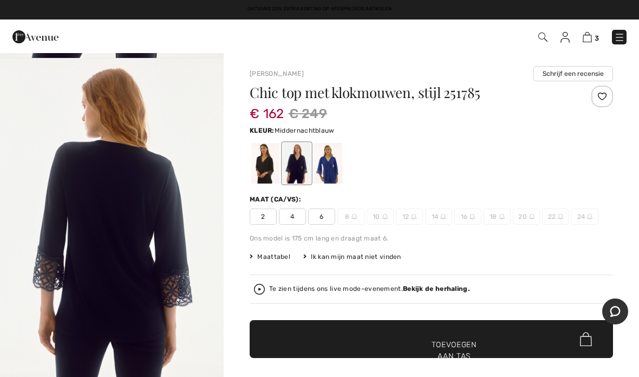
scroll to position [331, 0]
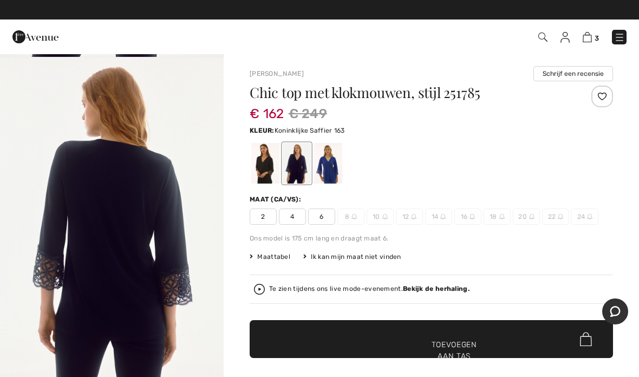
click at [316, 167] on div at bounding box center [328, 163] width 28 height 41
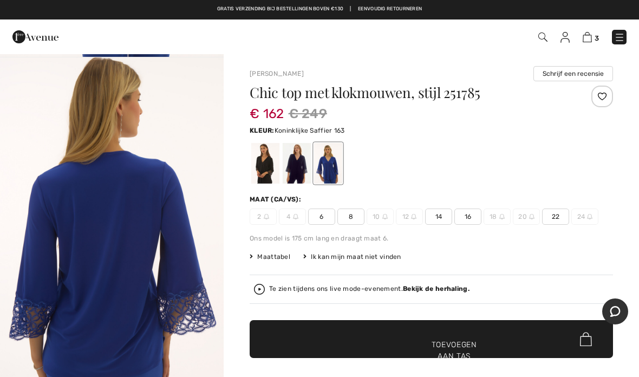
click at [54, 181] on img "2 / 3" at bounding box center [112, 225] width 224 height 336
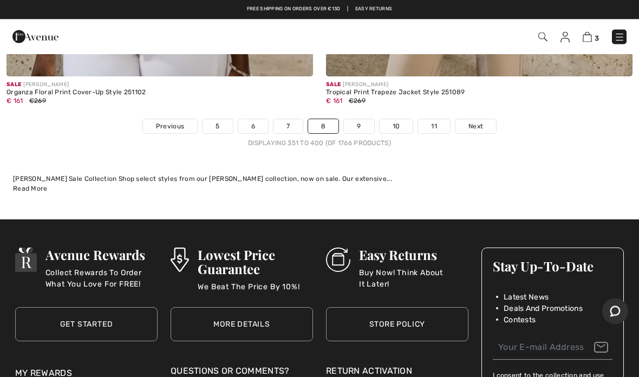
scroll to position [13224, 0]
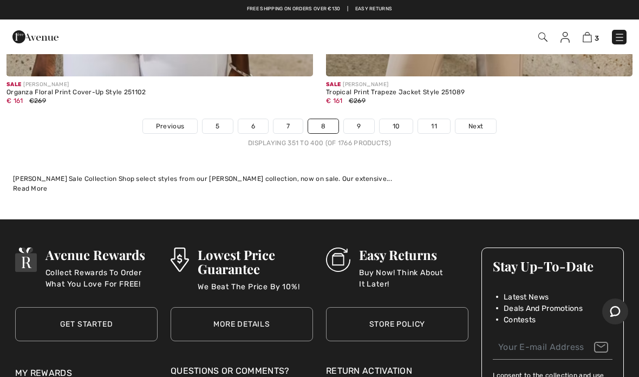
click at [477, 121] on link "Next" at bounding box center [476, 126] width 41 height 14
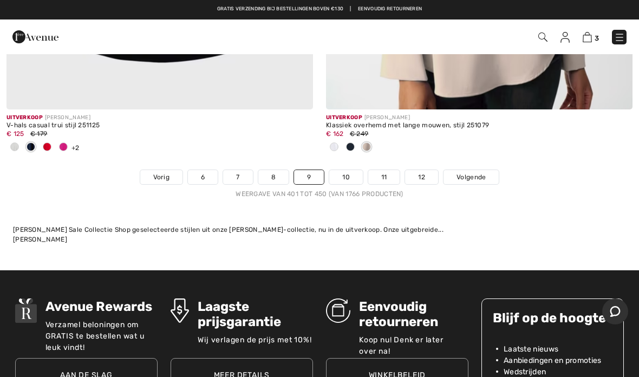
scroll to position [13333, 0]
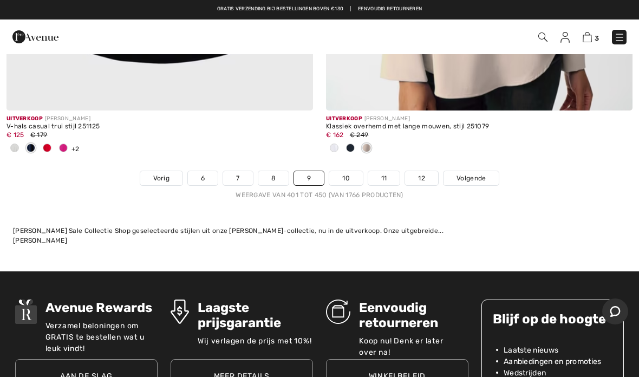
click at [466, 174] on link "Volgende" at bounding box center [471, 178] width 55 height 14
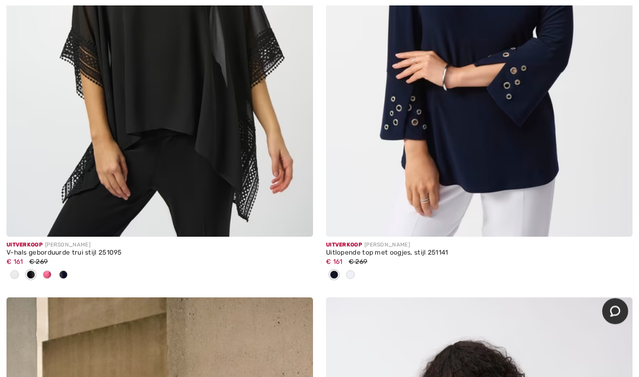
scroll to position [966, 0]
click at [485, 118] on img at bounding box center [479, 6] width 307 height 460
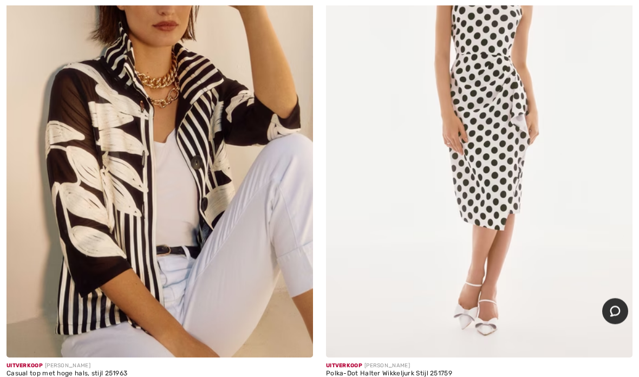
scroll to position [8838, 0]
click at [66, 211] on img at bounding box center [159, 127] width 307 height 460
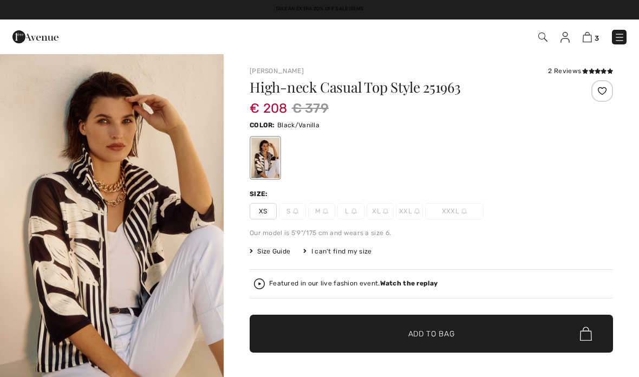
checkbox input "true"
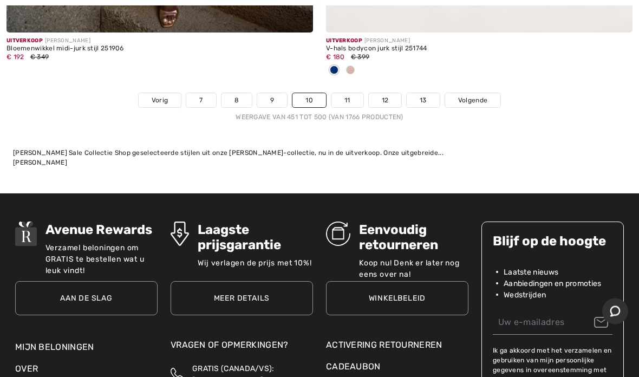
scroll to position [13482, 0]
click at [476, 96] on font "Volgende" at bounding box center [472, 100] width 29 height 8
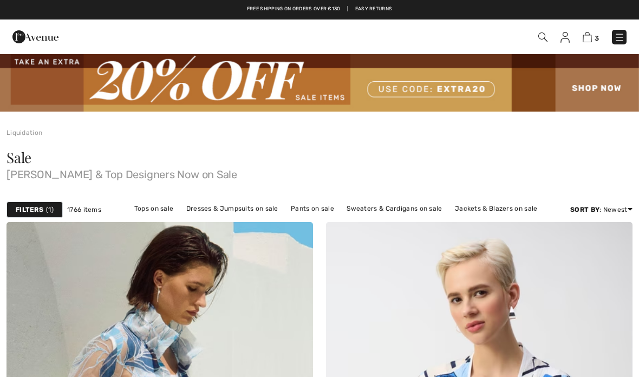
checkbox input "true"
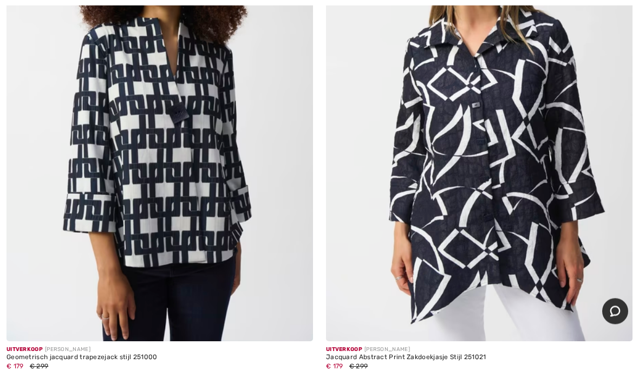
scroll to position [1346, 0]
click at [540, 198] on img at bounding box center [479, 111] width 307 height 460
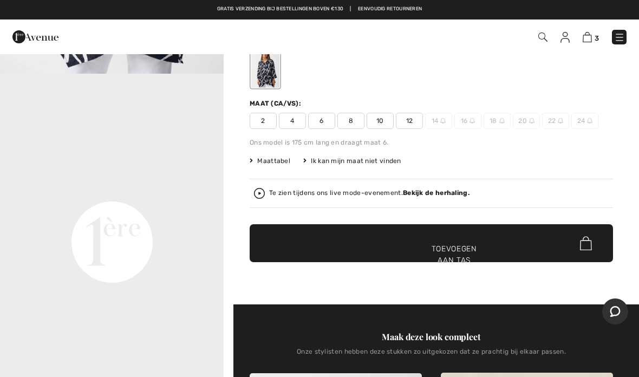
scroll to position [558, 0]
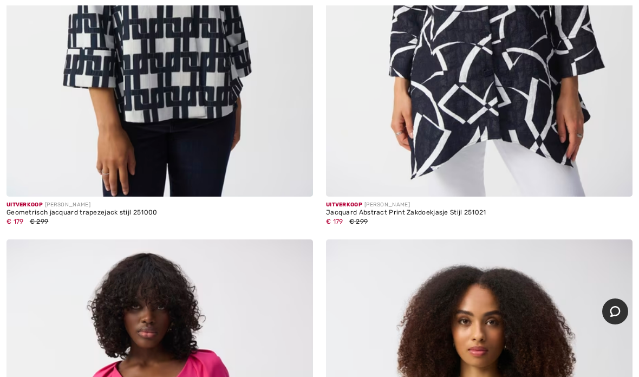
scroll to position [1493, 0]
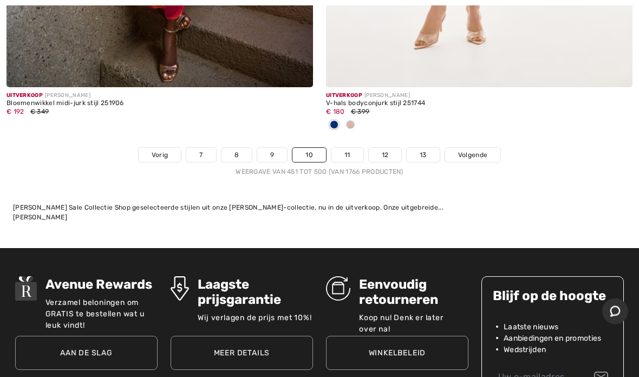
scroll to position [13428, 0]
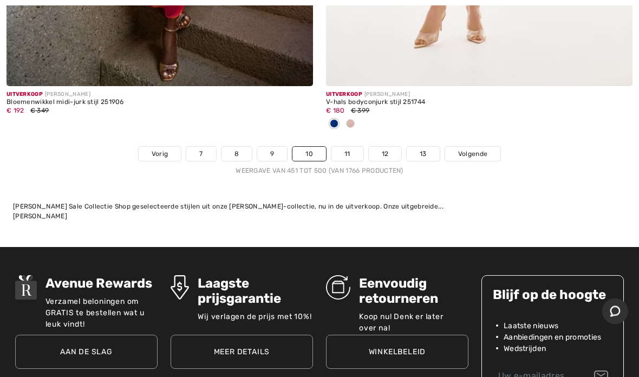
click at [485, 149] on span "Volgende" at bounding box center [472, 154] width 29 height 10
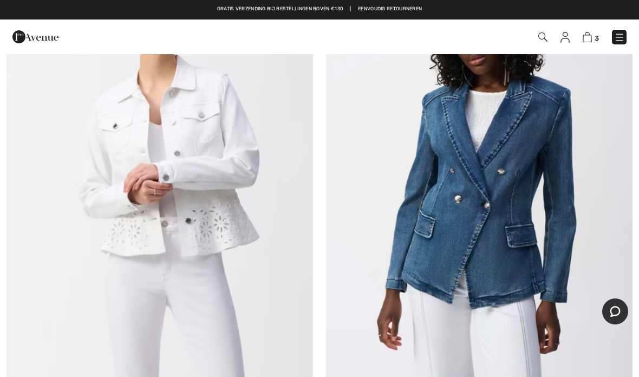
scroll to position [4428, 0]
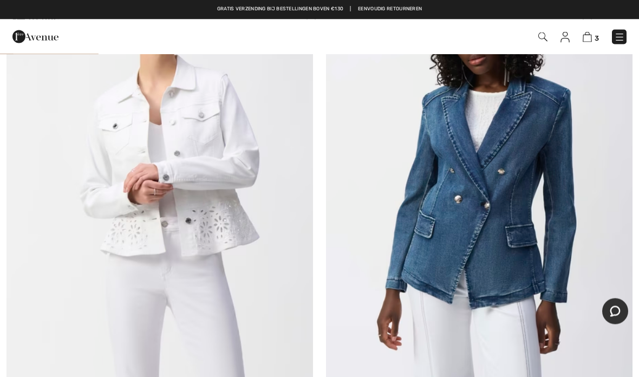
click at [558, 161] on img at bounding box center [479, 180] width 307 height 460
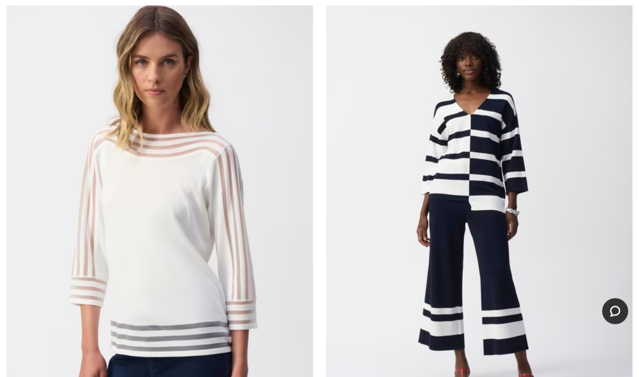
scroll to position [5900, 0]
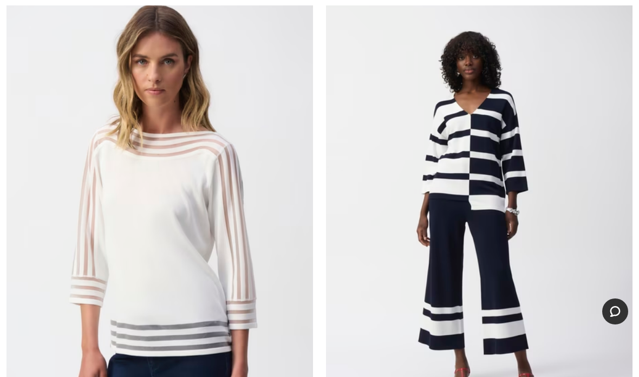
click at [504, 200] on img at bounding box center [479, 216] width 307 height 460
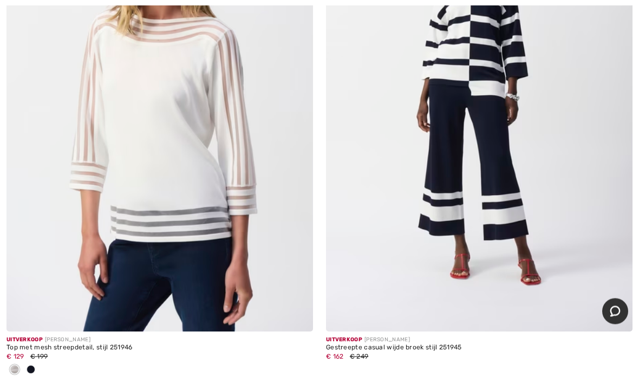
scroll to position [6031, 0]
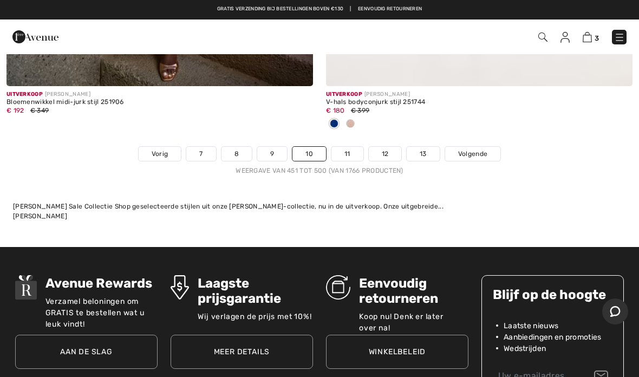
click at [486, 150] on link "Volgende" at bounding box center [472, 154] width 55 height 14
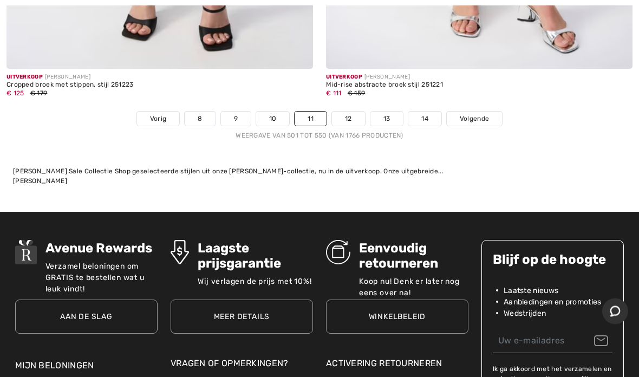
scroll to position [13213, 0]
click at [476, 115] on font "Volgende" at bounding box center [474, 119] width 29 height 8
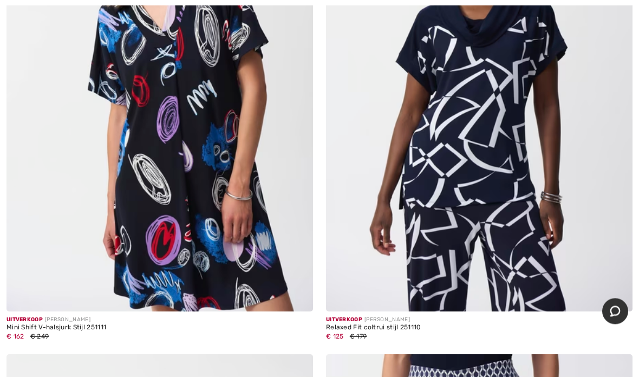
scroll to position [4006, 0]
click at [492, 119] on img at bounding box center [479, 82] width 307 height 460
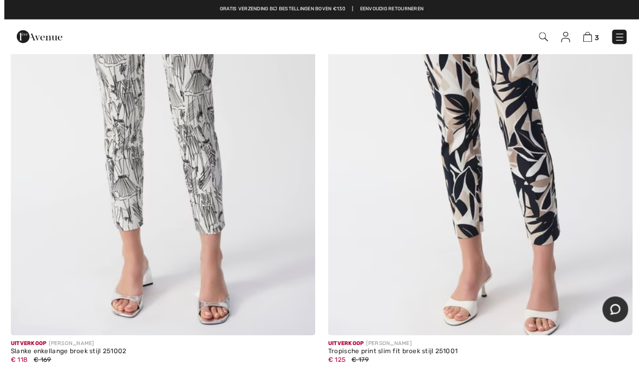
scroll to position [9177, 0]
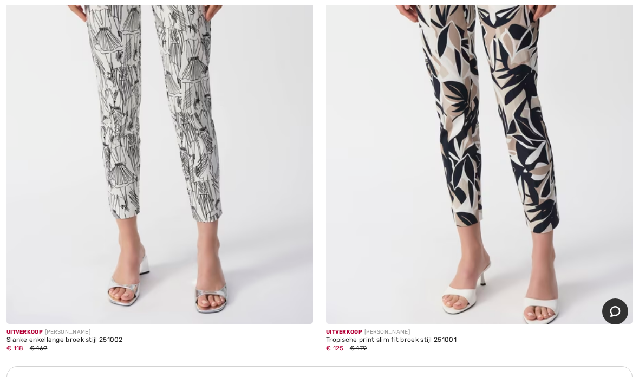
click at [112, 197] on img at bounding box center [159, 94] width 307 height 460
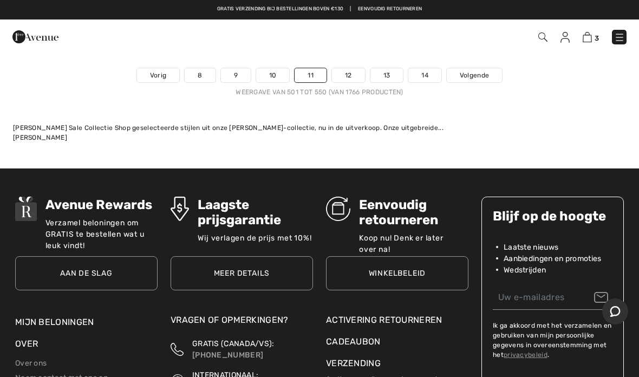
click at [488, 71] on font "Volgende" at bounding box center [474, 75] width 29 height 8
click at [483, 71] on font "Volgende" at bounding box center [474, 75] width 29 height 8
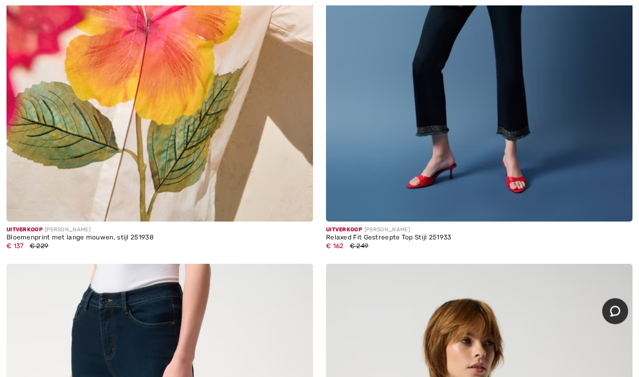
scroll to position [9910, 0]
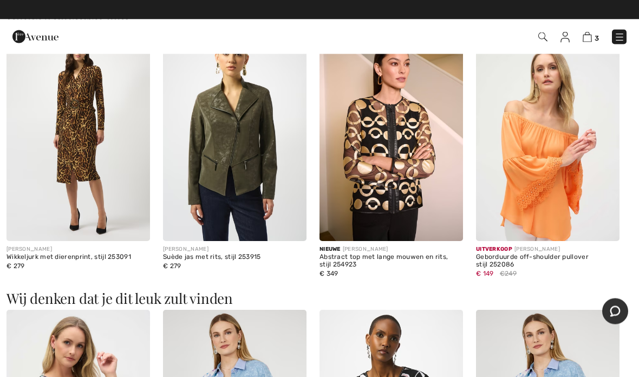
scroll to position [1056, 0]
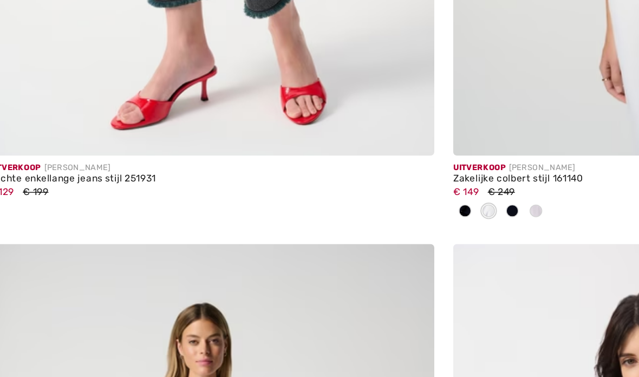
scroll to position [10439, 0]
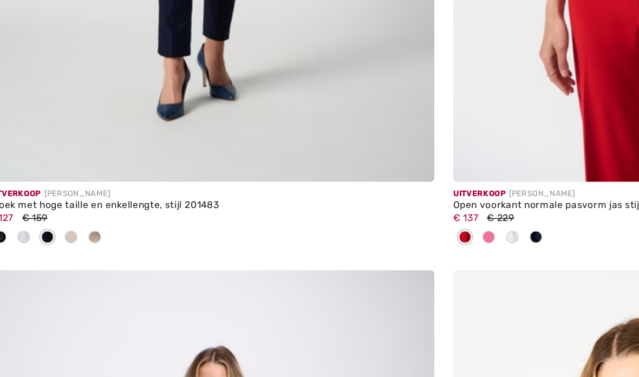
scroll to position [10912, 0]
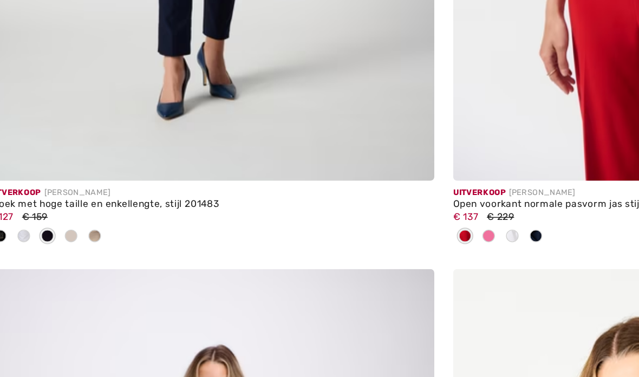
click at [75, 276] on span at bounding box center [79, 280] width 9 height 9
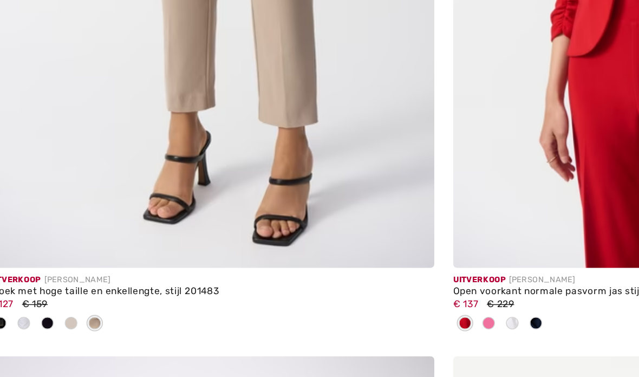
scroll to position [10882, 0]
click at [43, 305] on span at bounding box center [47, 309] width 9 height 9
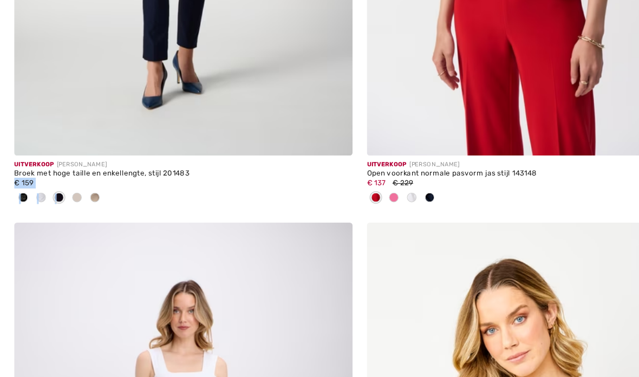
scroll to position [10978, 0]
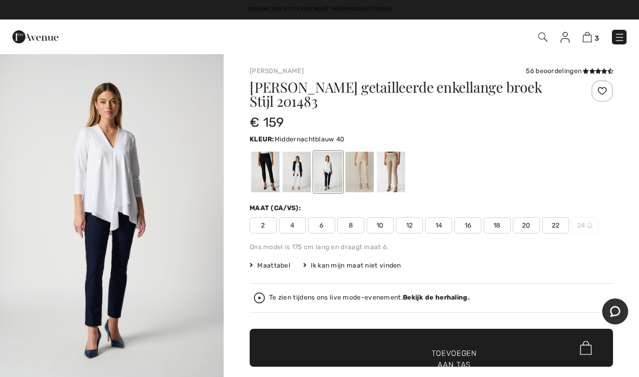
click at [336, 161] on div at bounding box center [328, 172] width 28 height 41
click at [330, 166] on div at bounding box center [328, 172] width 28 height 41
click at [341, 164] on div at bounding box center [328, 172] width 28 height 41
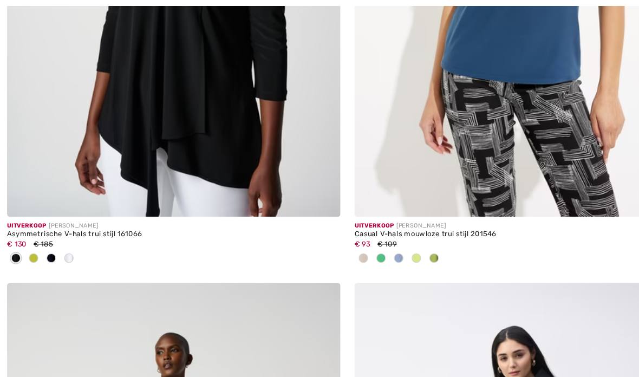
scroll to position [11997, 0]
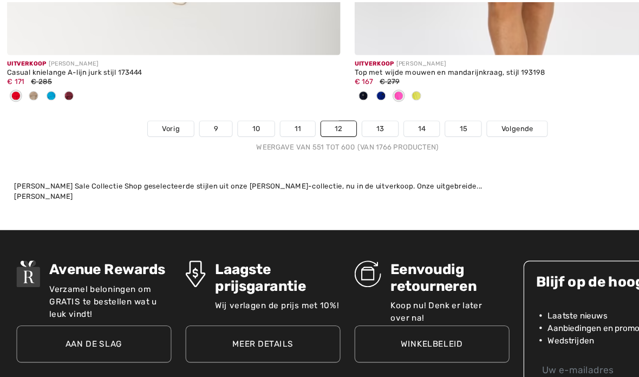
scroll to position [13273, 0]
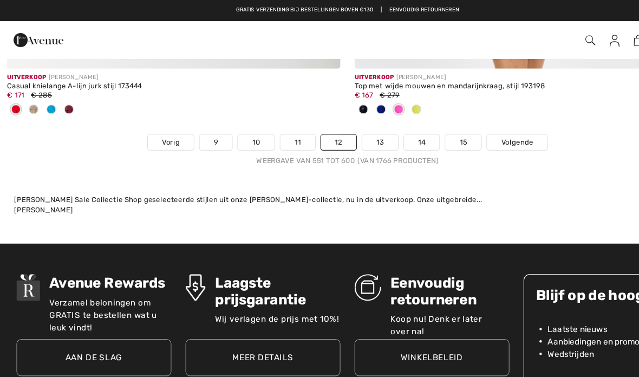
click at [485, 127] on link "Volgende" at bounding box center [475, 131] width 55 height 14
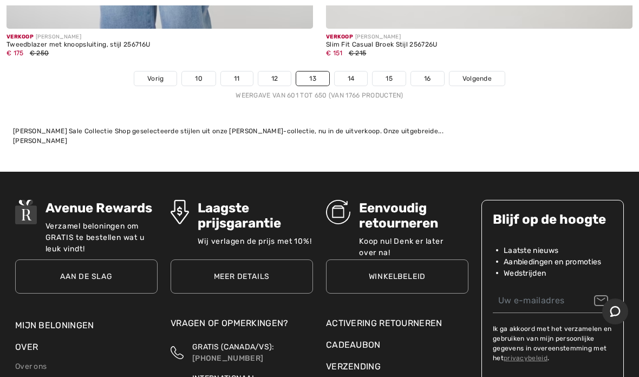
scroll to position [13283, 0]
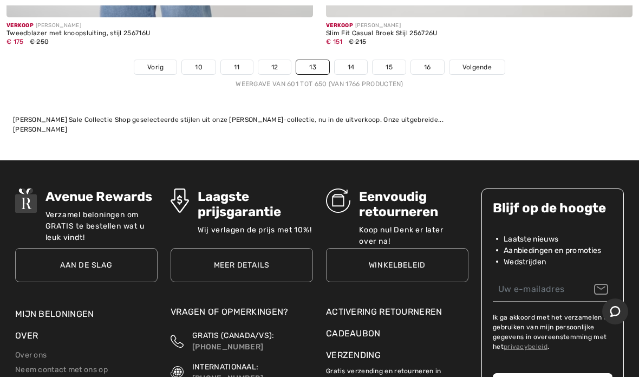
click at [477, 63] on font "Volgende" at bounding box center [477, 67] width 29 height 8
click at [480, 63] on font "Volgende" at bounding box center [477, 67] width 29 height 8
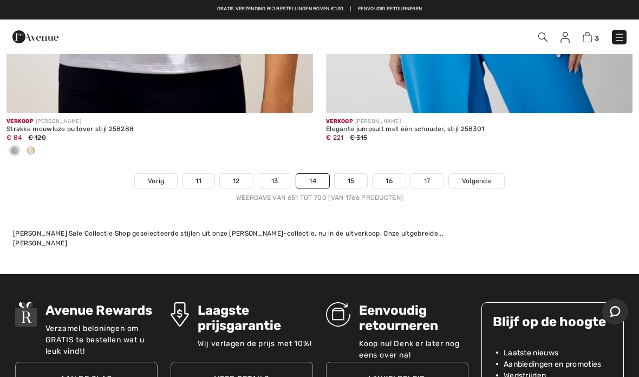
scroll to position [13096, 0]
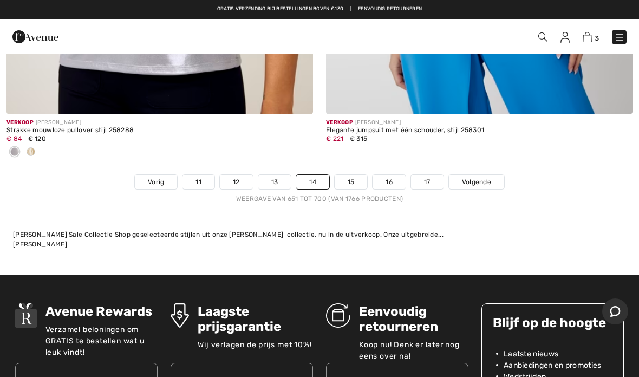
click at [586, 36] on img at bounding box center [587, 37] width 9 height 10
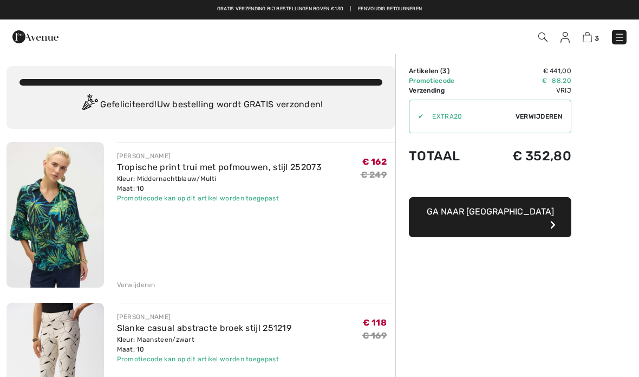
click at [149, 286] on font "Verwijderen" at bounding box center [136, 285] width 38 height 8
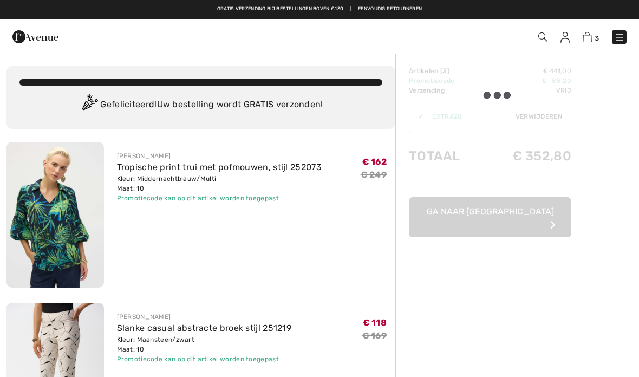
click at [147, 287] on font "Verwijderen" at bounding box center [136, 285] width 38 height 8
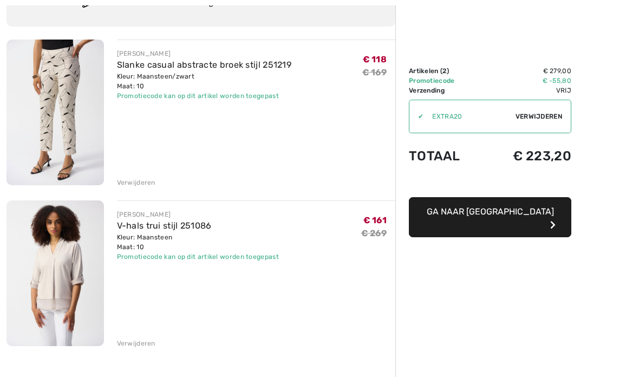
scroll to position [146, 0]
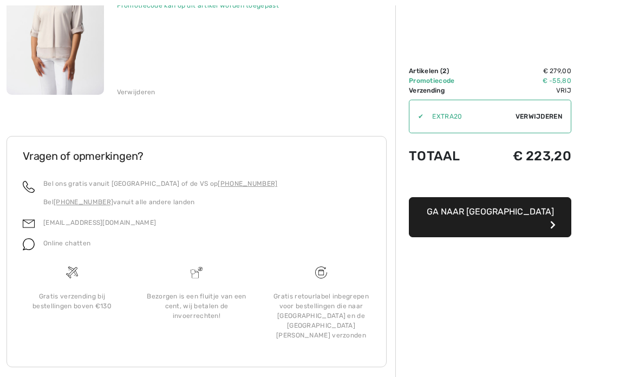
scroll to position [361, 0]
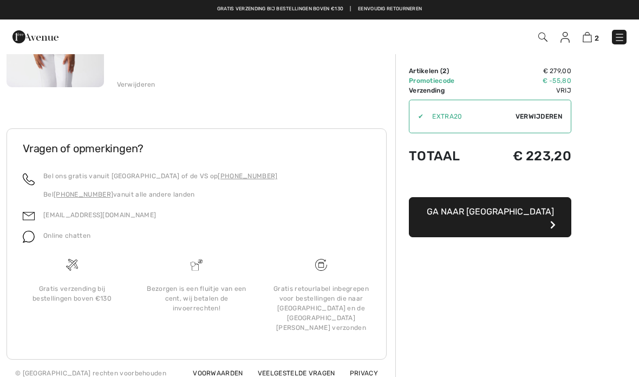
click at [550, 220] on icon "button" at bounding box center [552, 224] width 5 height 9
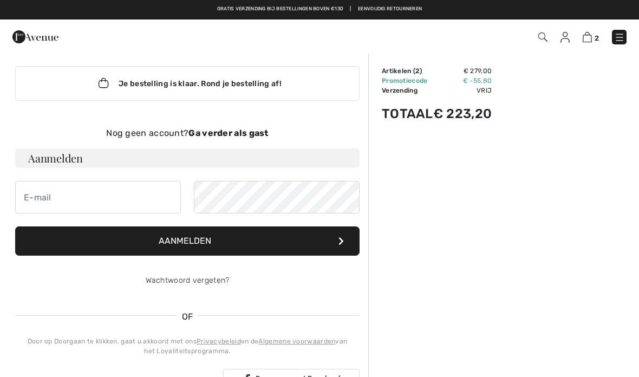
scroll to position [8, 0]
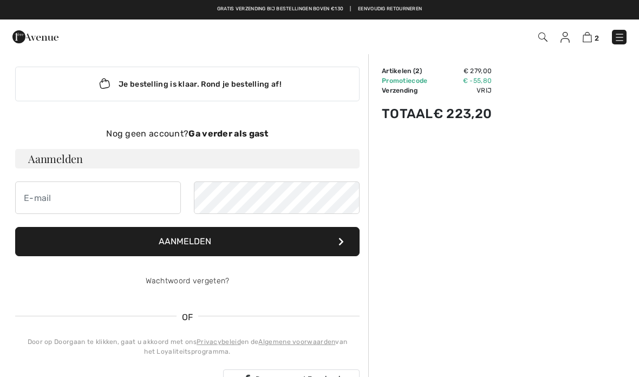
click at [57, 163] on font "Aanmelden" at bounding box center [55, 158] width 55 height 15
click at [53, 162] on font "Aanmelden" at bounding box center [55, 158] width 55 height 15
click at [50, 207] on input "email" at bounding box center [98, 197] width 166 height 32
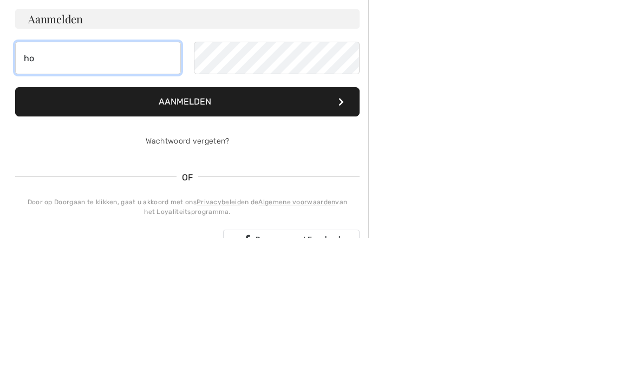
type input "hoekstratrees@ziggo.nl"
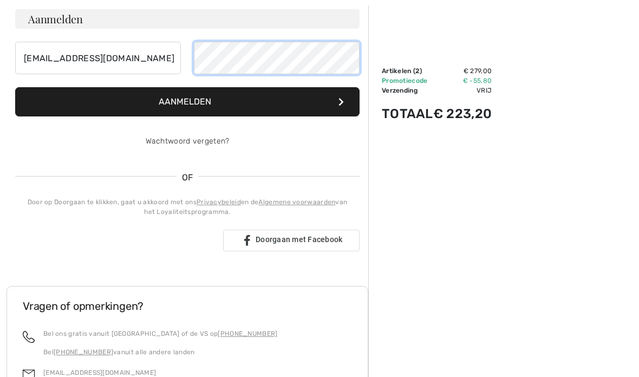
scroll to position [147, 0]
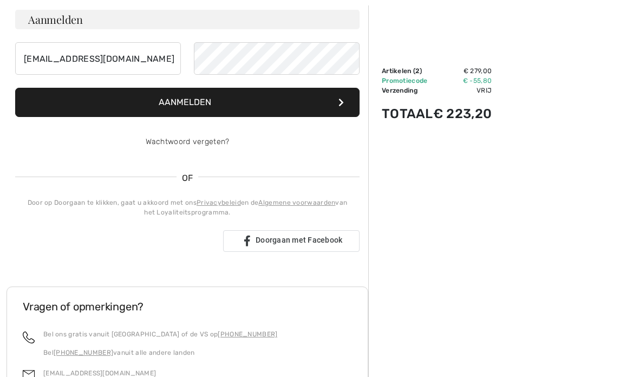
click at [344, 104] on button "Aanmelden" at bounding box center [187, 102] width 344 height 29
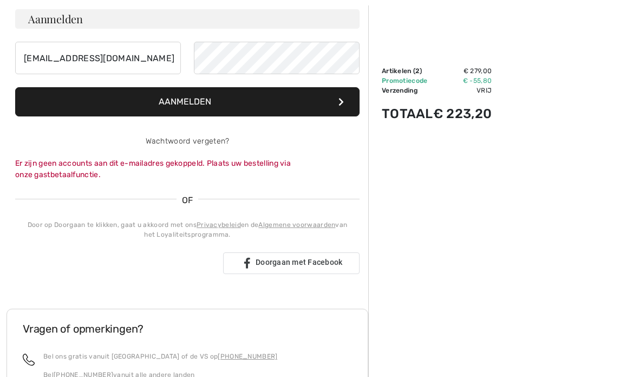
click at [42, 167] on font "Er zijn geen accounts aan dit e-mailadres gekoppeld. Plaats uw bestelling via o…" at bounding box center [153, 169] width 276 height 21
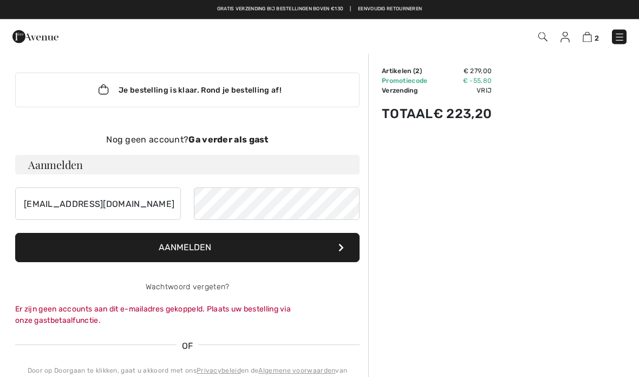
scroll to position [0, 0]
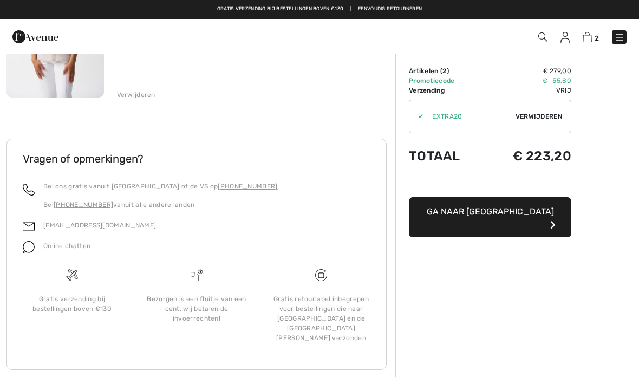
click at [526, 217] on button "Ga naar afrekenen" at bounding box center [490, 217] width 162 height 40
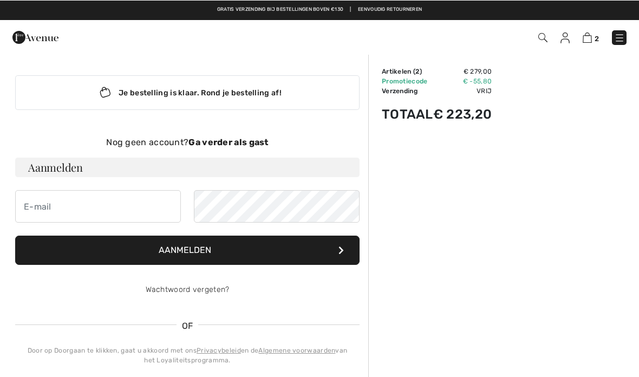
scroll to position [4, 0]
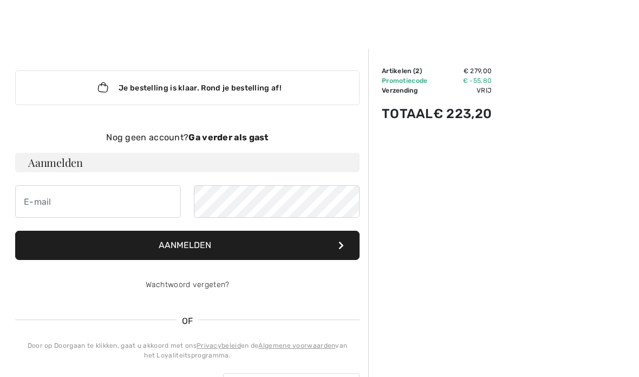
click at [42, 171] on h3 "Aanmelden" at bounding box center [187, 162] width 344 height 19
click at [135, 252] on button "Aanmelden" at bounding box center [187, 245] width 344 height 29
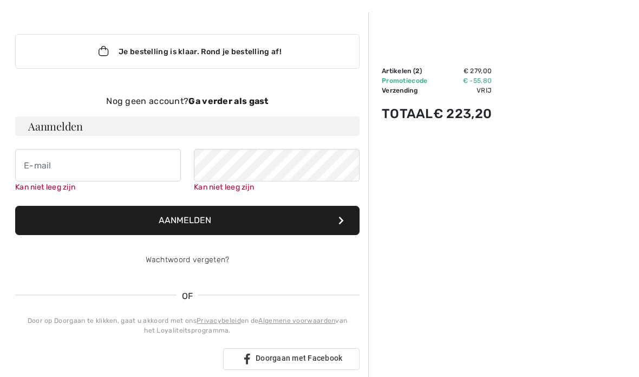
scroll to position [112, 0]
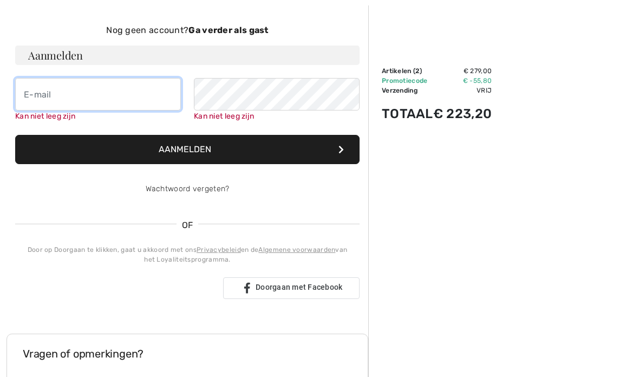
click at [32, 97] on input "email" at bounding box center [98, 94] width 166 height 32
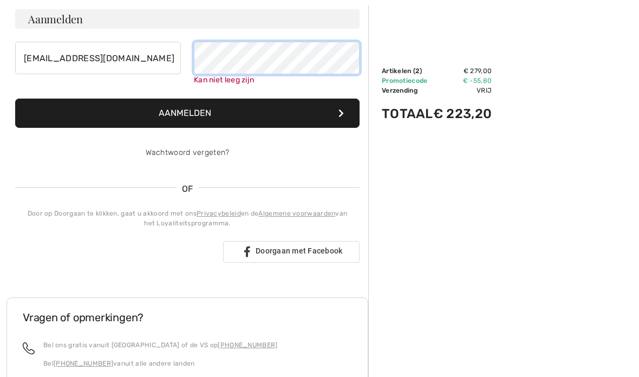
scroll to position [147, 0]
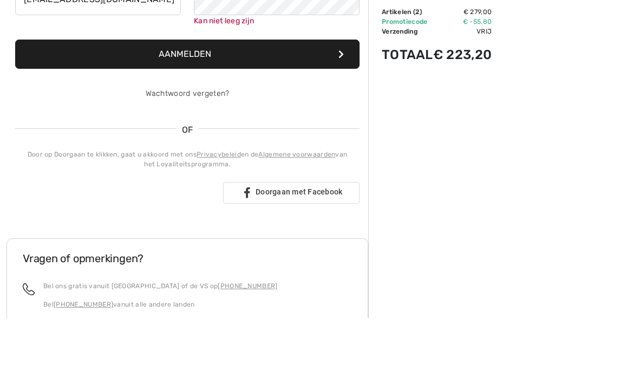
click at [174, 58] on form "Aanmelden hoekstratrees@ziggo.nl Kan niet leeg zijn Aanmelden Wachtwoord verget…" at bounding box center [187, 90] width 344 height 160
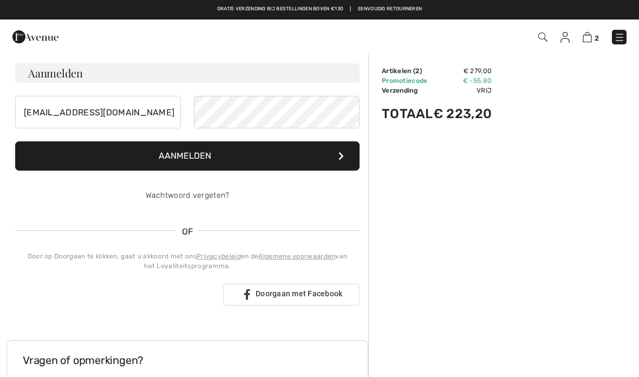
scroll to position [93, 0]
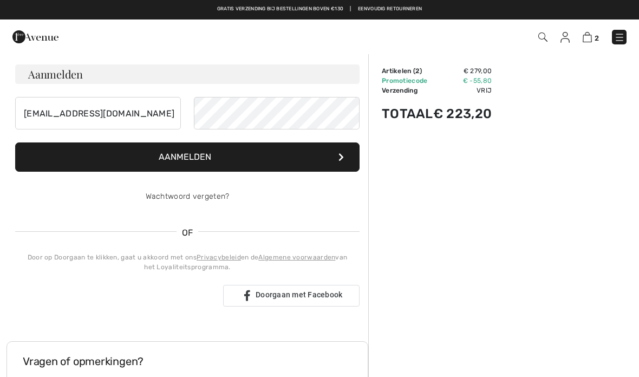
click at [175, 157] on font "Aanmelden" at bounding box center [185, 157] width 53 height 10
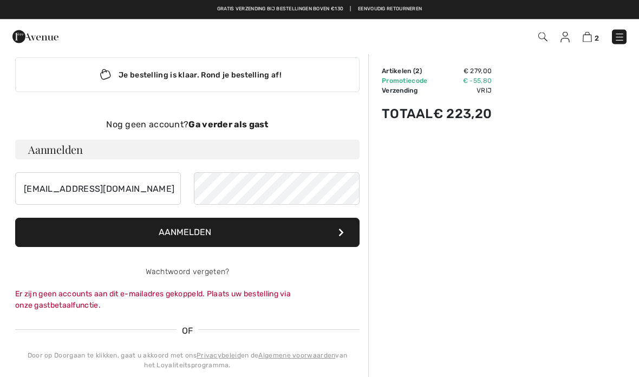
scroll to position [0, 0]
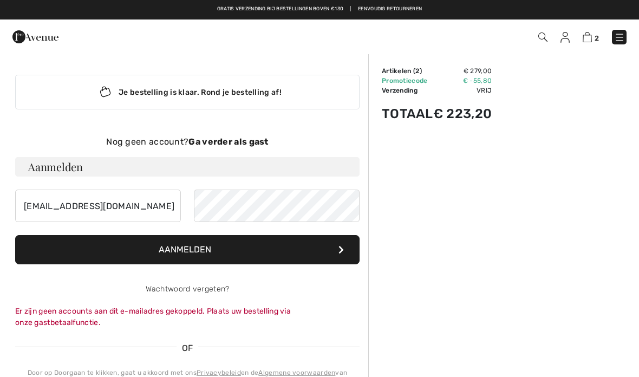
click at [281, 96] on font "Je bestelling is klaar. Rond je bestelling af!" at bounding box center [200, 92] width 163 height 9
click at [266, 95] on font "Je bestelling is klaar. Rond je bestelling af!" at bounding box center [200, 92] width 163 height 9
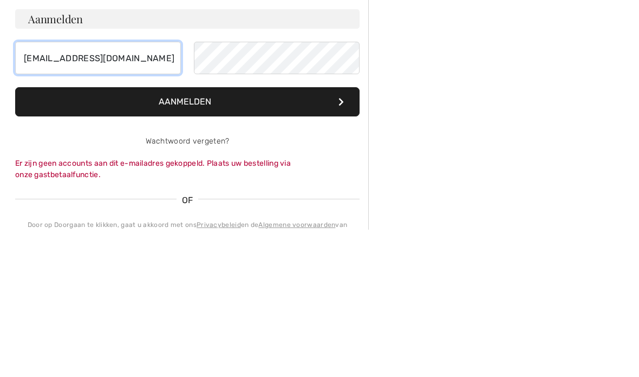
click at [136, 190] on input "[EMAIL_ADDRESS][DOMAIN_NAME]" at bounding box center [98, 206] width 166 height 32
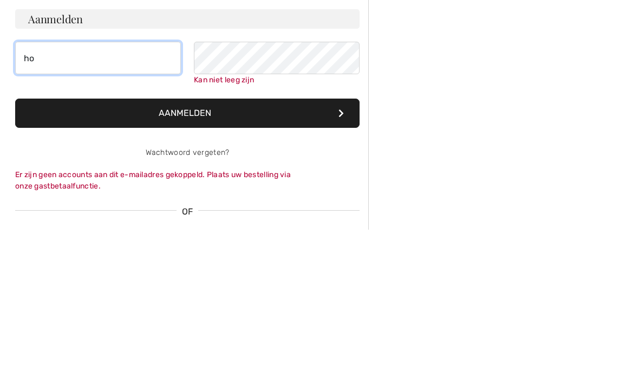
type input "h"
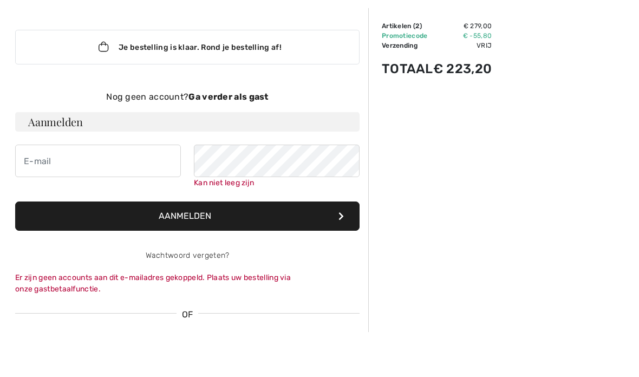
click at [215, 136] on font "Ga verder als gast" at bounding box center [228, 141] width 80 height 10
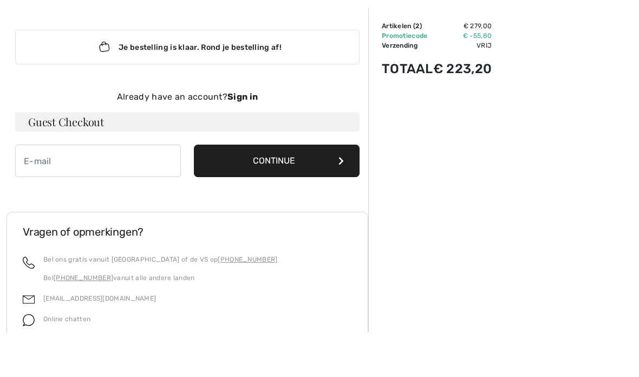
scroll to position [45, 0]
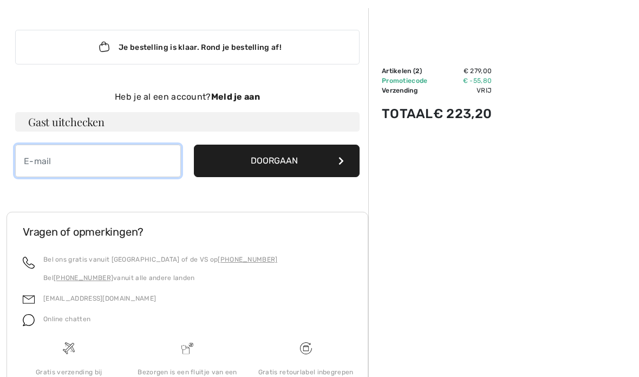
click at [31, 165] on input "email" at bounding box center [98, 161] width 166 height 32
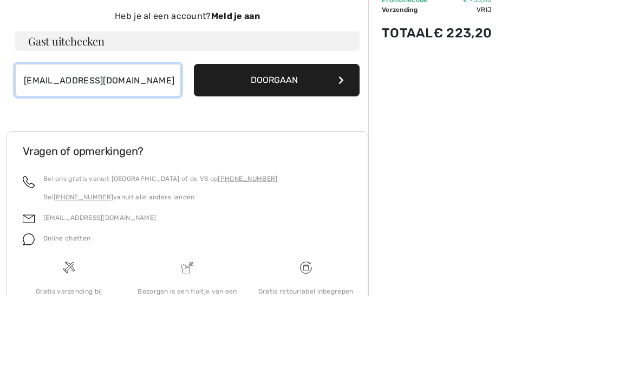
type input "hoekstratrees@ziggo.nl"
click at [351, 145] on button "Doorgaan" at bounding box center [277, 161] width 166 height 32
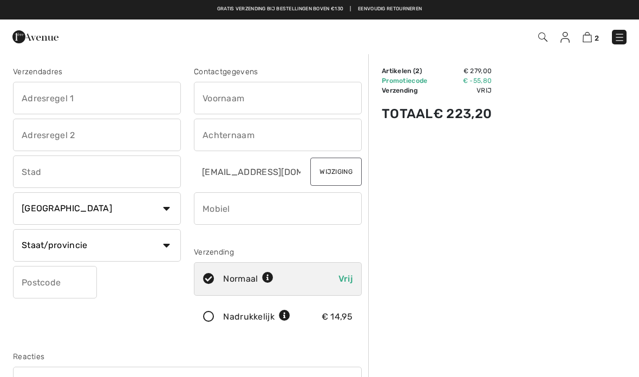
click at [162, 245] on select "Staat/provincie Alberta Brits-Columbia Manitoba Nieuw-Brunswick Newfoundland en…" at bounding box center [97, 245] width 168 height 32
select select "NL"
click at [173, 211] on select "Land Canada Verenigde Staten Afghanistan Åland-eilanden Albanië Algerije Amerik…" at bounding box center [97, 208] width 168 height 32
select select "NL"
click at [51, 177] on input "text" at bounding box center [97, 171] width 168 height 32
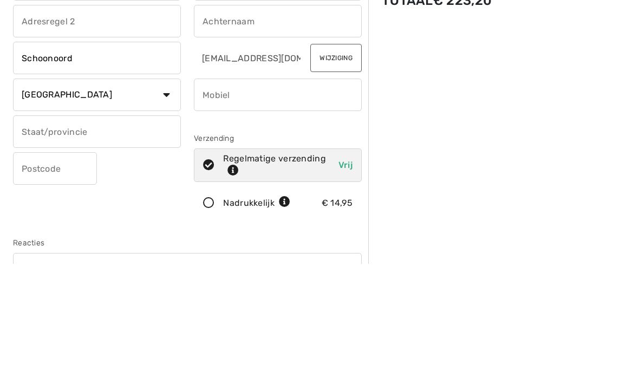
click at [35, 119] on input "text" at bounding box center [97, 135] width 168 height 32
type input "Schoonoord"
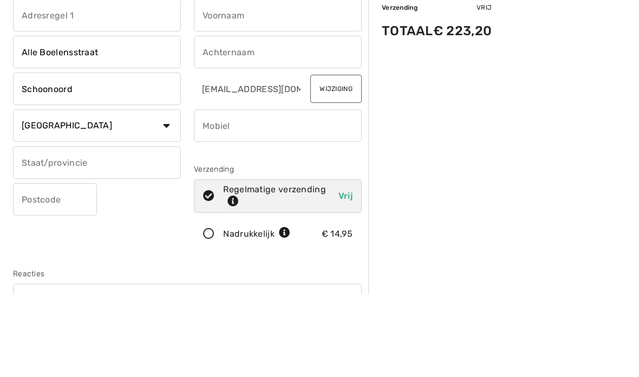
click at [249, 119] on input "text" at bounding box center [278, 135] width 168 height 32
type input "Alle Boelensstraat"
type input "Hoekstra"
click at [275, 82] on input "text" at bounding box center [278, 98] width 168 height 32
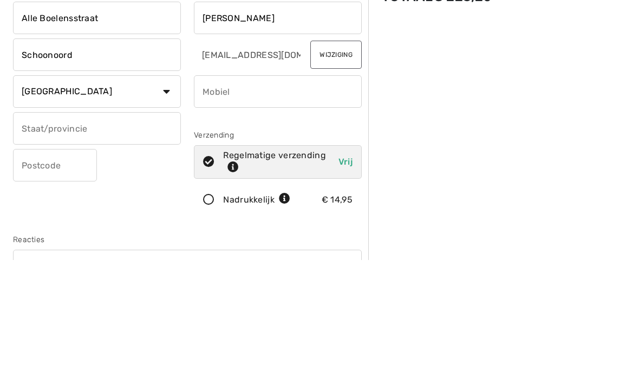
type input "Trees"
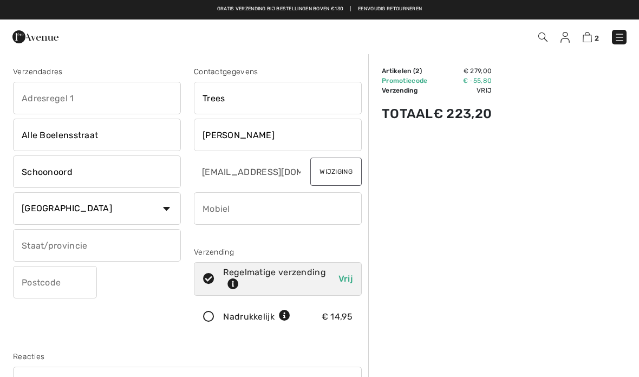
click at [61, 287] on input "text" at bounding box center [55, 282] width 84 height 32
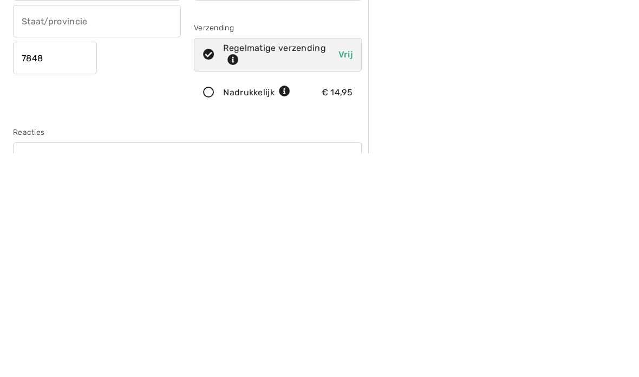
type input "7848CT"
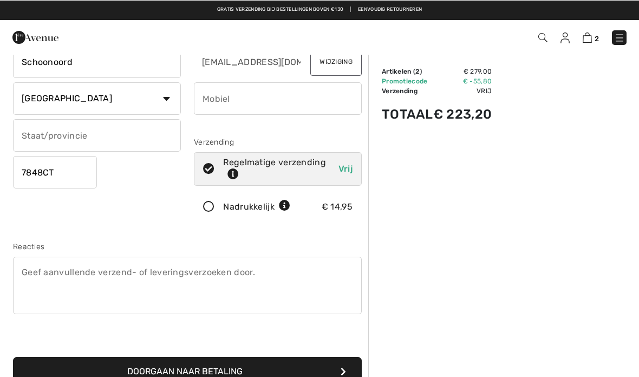
scroll to position [110, 0]
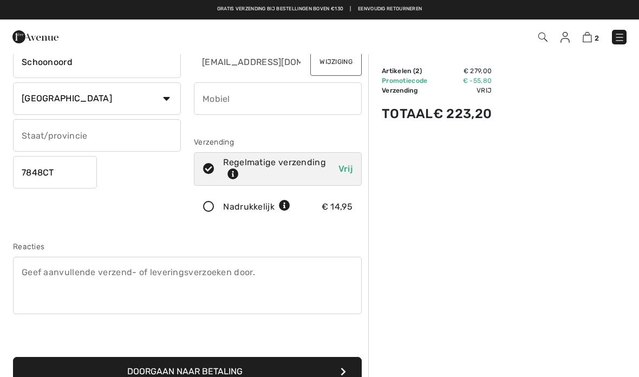
click at [24, 138] on input "text" at bounding box center [97, 135] width 168 height 32
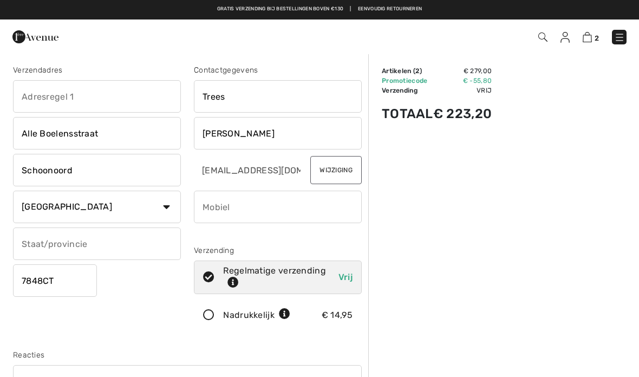
scroll to position [0, 0]
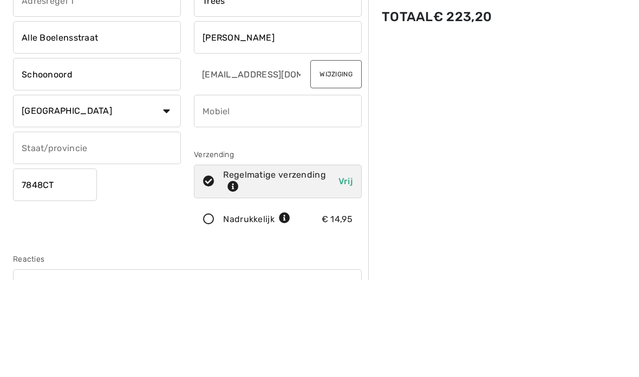
click at [128, 119] on input "Alle Boelensstraat" at bounding box center [97, 135] width 168 height 32
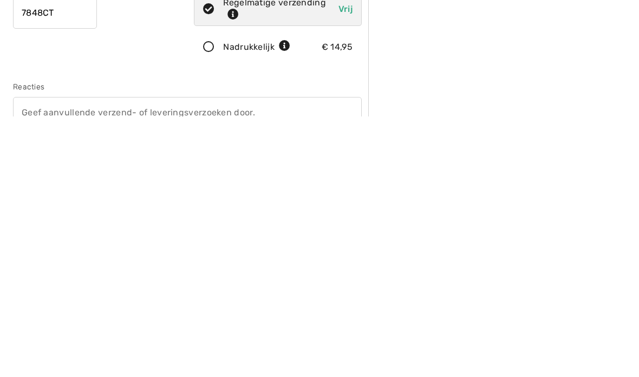
scroll to position [10, 0]
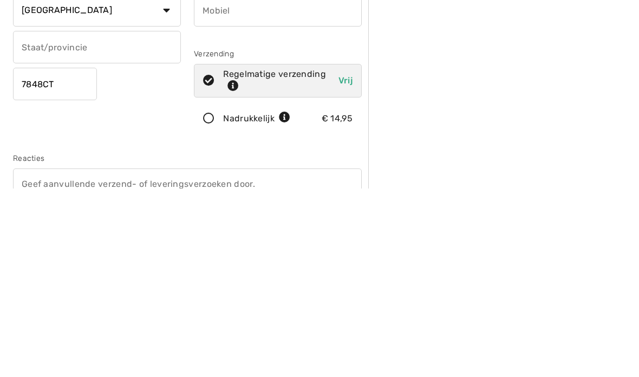
type input "Alle Boelensstraat 22"
click at [80, 256] on input "7848CT" at bounding box center [55, 272] width 84 height 32
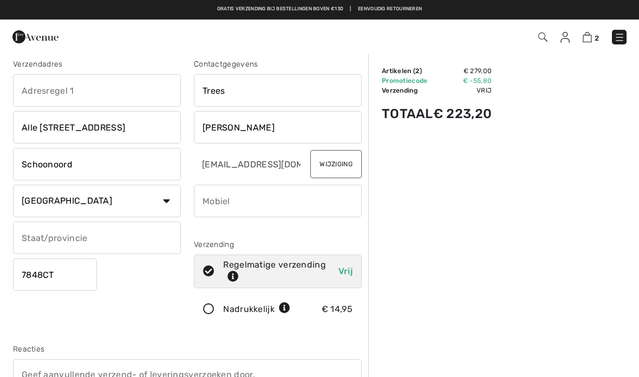
scroll to position [0, 0]
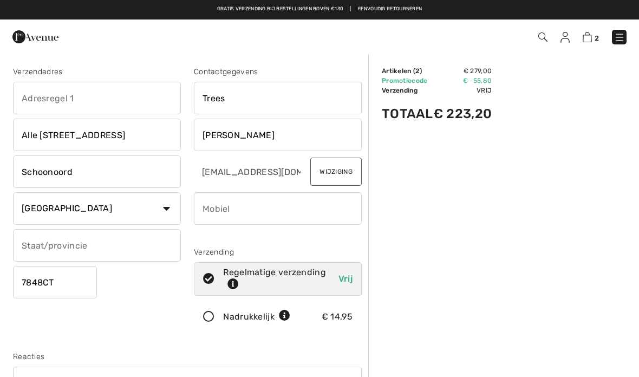
click at [18, 100] on input "text" at bounding box center [97, 98] width 168 height 32
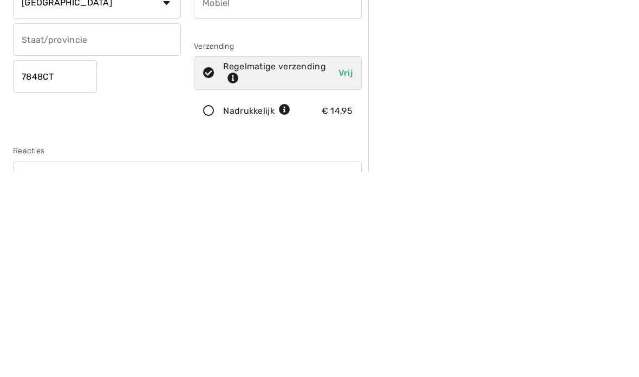
type input "Alle Boelensstraat 22"
click at [55, 229] on input "text" at bounding box center [97, 245] width 168 height 32
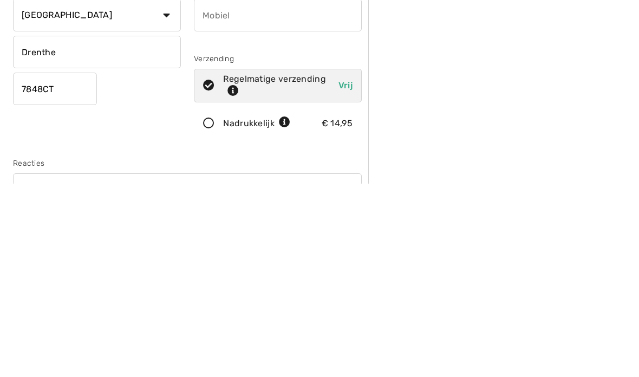
click at [22, 142] on div "Verzendadres Alle Boelensstraat 22 Alle Boelensstraat 22 Schoonoord Land Canada…" at bounding box center [96, 202] width 181 height 272
type input "Drenthe"
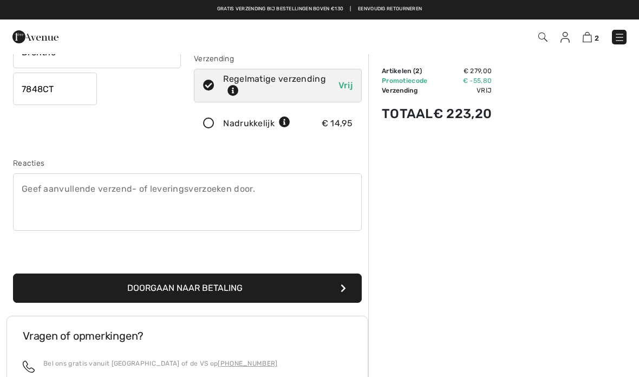
click at [354, 292] on button "Doorgaan naar betaling" at bounding box center [187, 288] width 349 height 29
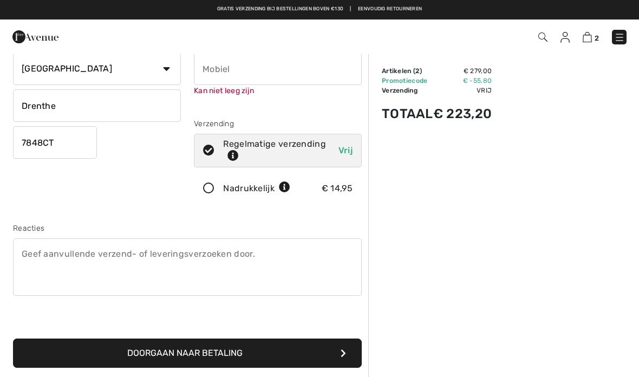
scroll to position [114, 0]
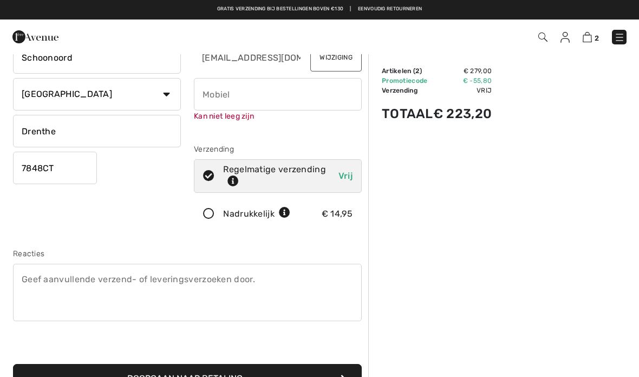
click at [348, 376] on button "Doorgaan naar betaling" at bounding box center [187, 378] width 349 height 29
click at [248, 277] on textarea at bounding box center [187, 292] width 349 height 57
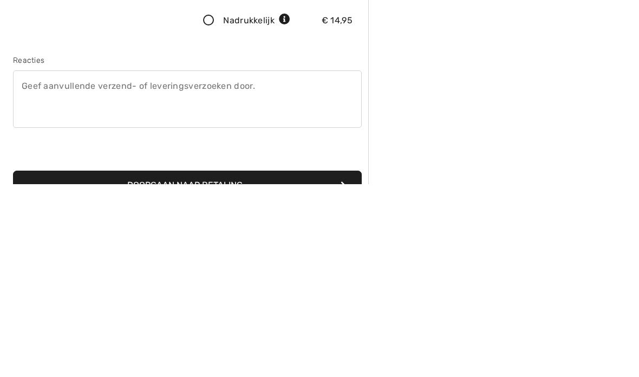
click at [43, 264] on textarea at bounding box center [187, 292] width 349 height 57
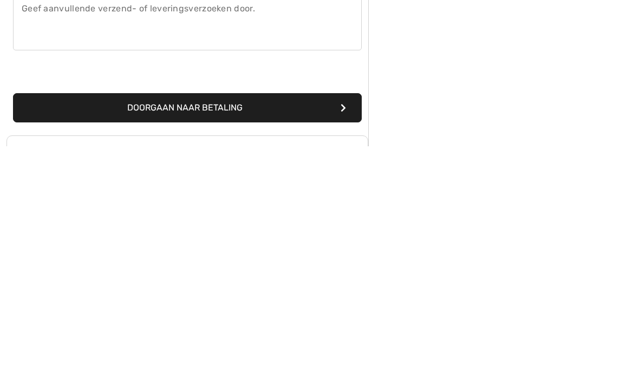
scroll to position [157, 0]
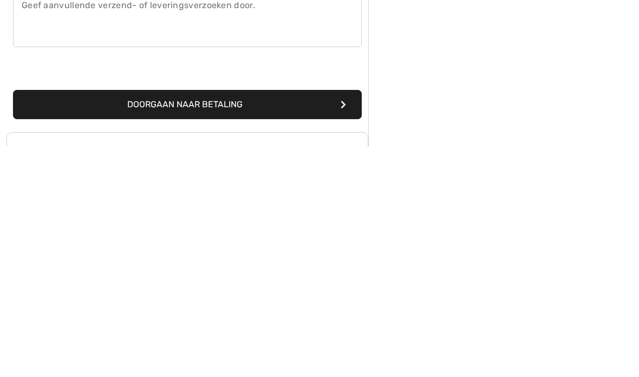
click at [10, 295] on div "Doorgaan naar betaling" at bounding box center [187, 322] width 362 height 55
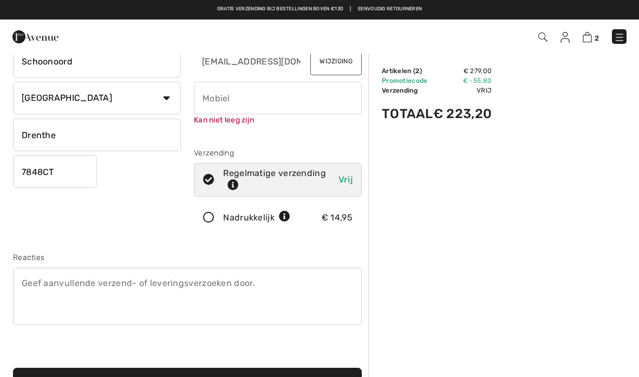
scroll to position [110, 0]
click at [211, 100] on input "phone" at bounding box center [278, 98] width 168 height 32
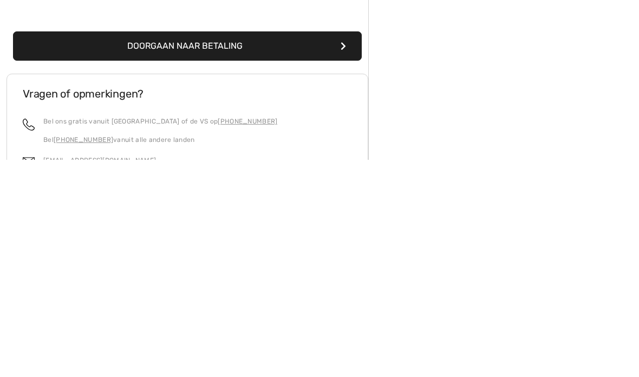
scroll to position [234, 0]
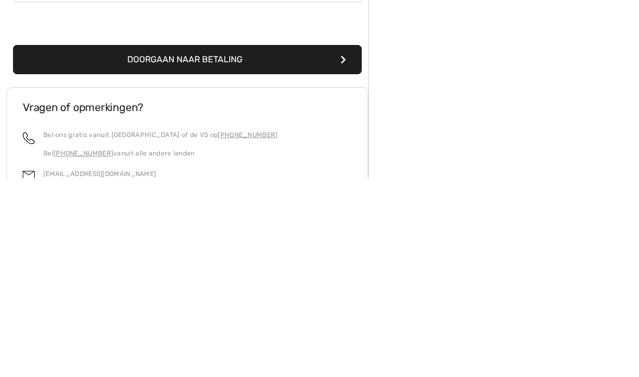
type input "0653457271"
click at [331, 244] on button "Doorgaan naar betaling" at bounding box center [187, 258] width 349 height 29
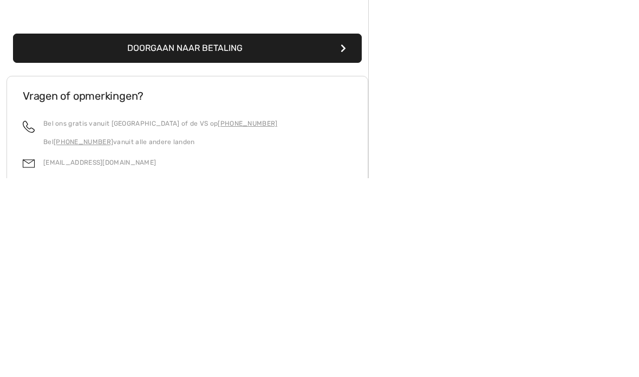
scroll to position [347, 0]
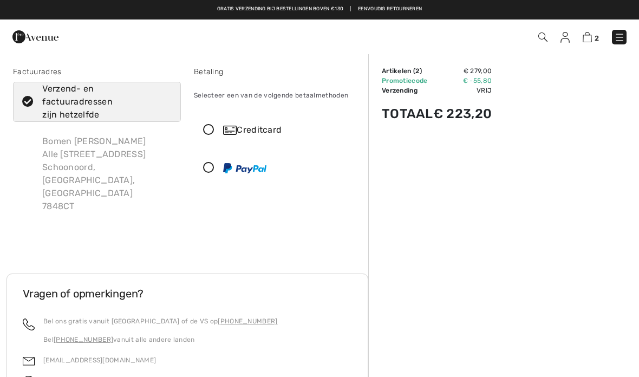
click at [51, 136] on font "Bomen [PERSON_NAME]" at bounding box center [94, 141] width 104 height 10
click at [51, 141] on font "Bomen Hoekstra" at bounding box center [94, 141] width 104 height 10
click at [7, 188] on div "Factuuradres Verzend- en factuuradressen zijn hetzelfde Bomen Hoekstra Alle Boe…" at bounding box center [96, 143] width 181 height 155
